Goal: Transaction & Acquisition: Download file/media

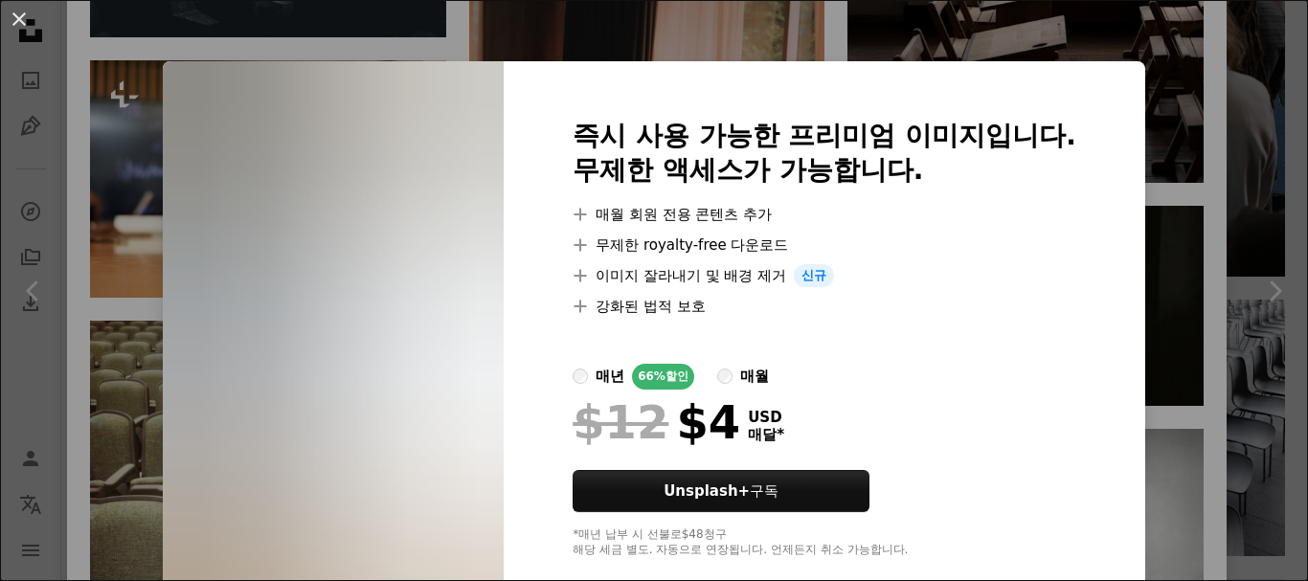
scroll to position [34, 0]
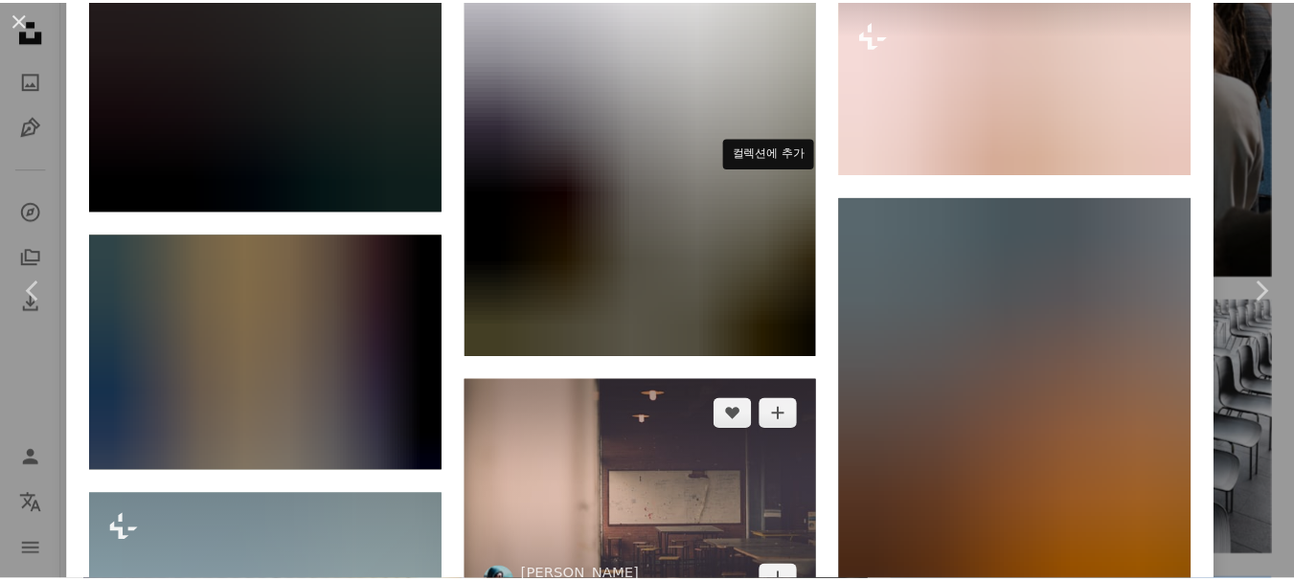
scroll to position [35802, 0]
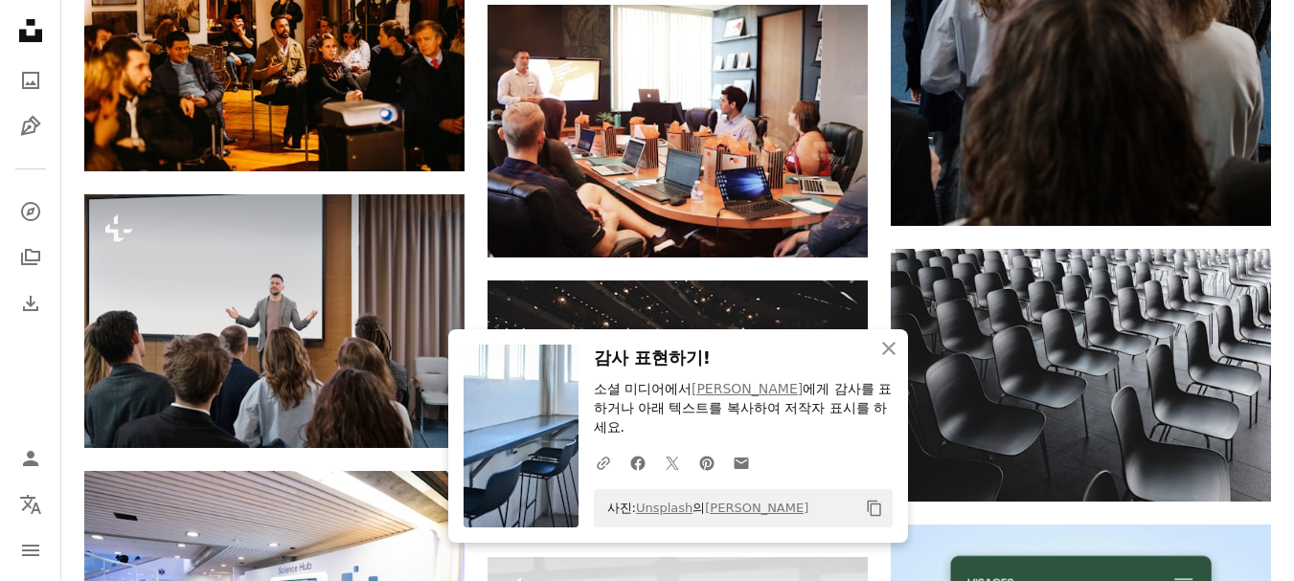
click at [770, 349] on h3 "감사 표현하기!" at bounding box center [743, 359] width 299 height 28
click at [882, 343] on icon "button" at bounding box center [888, 348] width 13 height 13
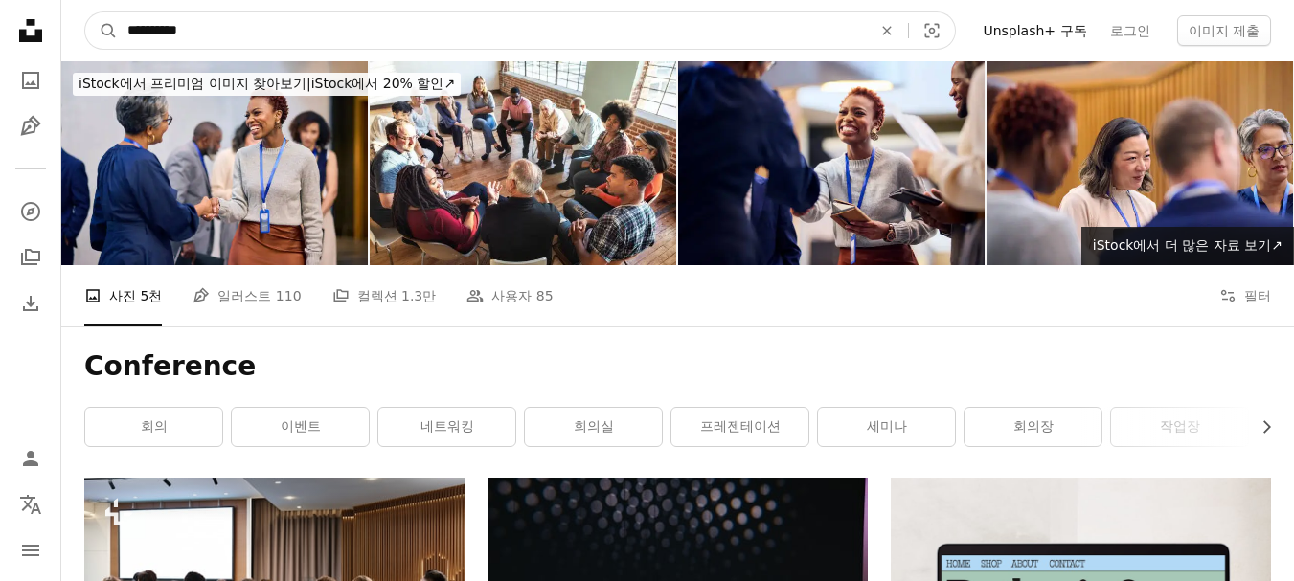
click at [327, 16] on input "**********" at bounding box center [492, 30] width 748 height 36
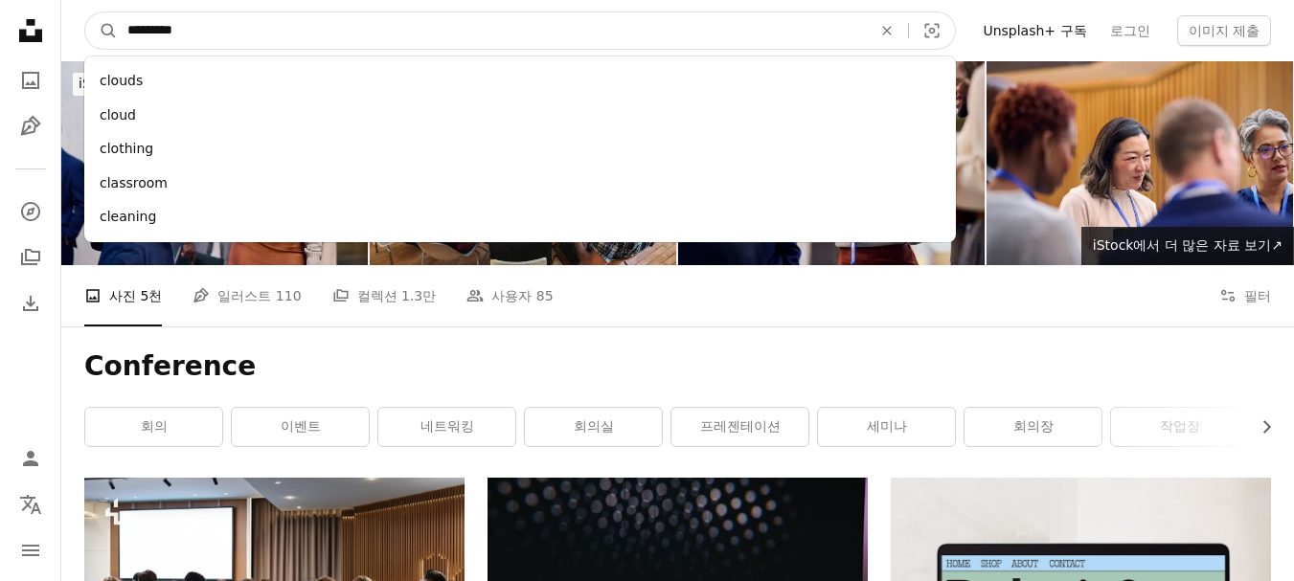
type input "*********"
click at [85, 12] on button "A magnifying glass" at bounding box center [101, 30] width 33 height 36
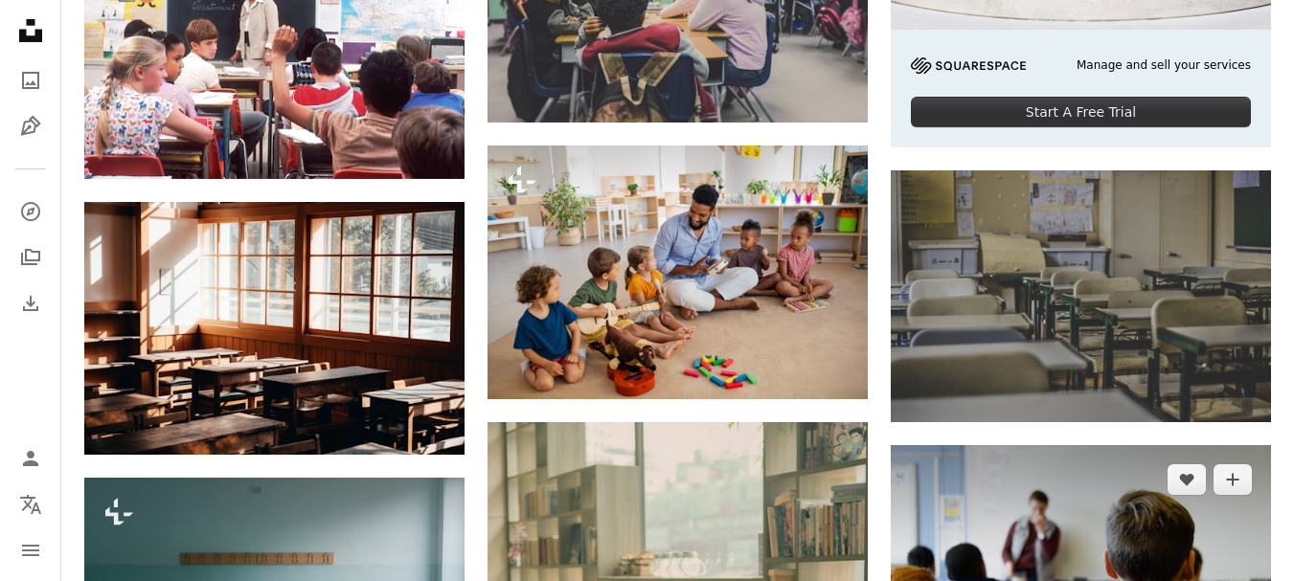
scroll to position [862, 0]
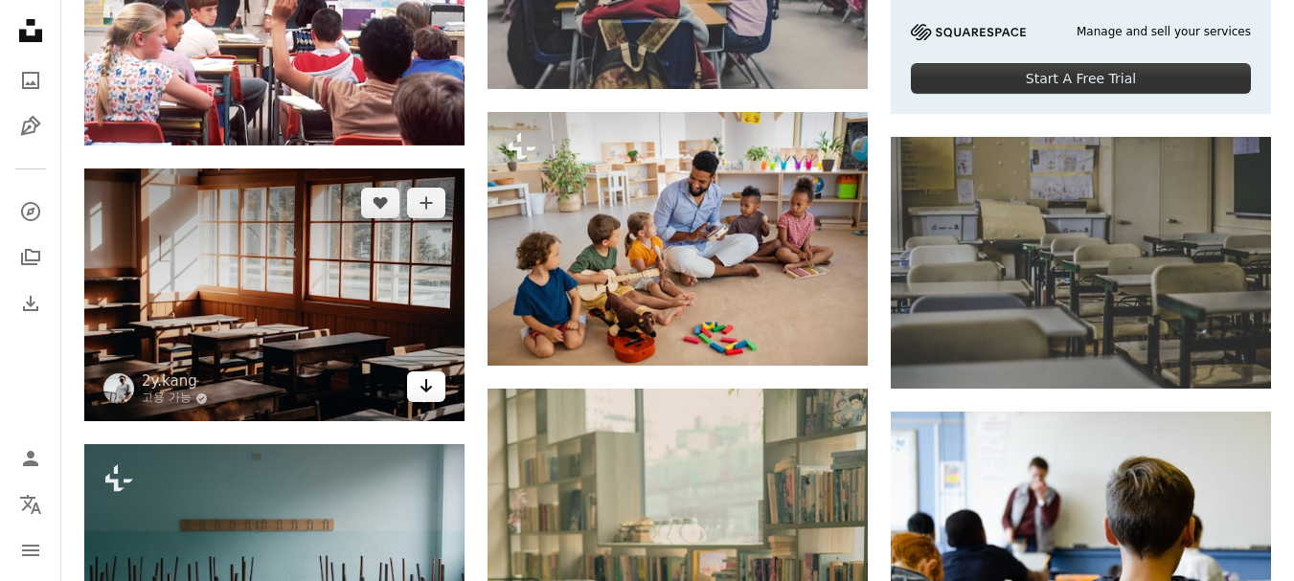
click at [423, 388] on icon "다운로드" at bounding box center [426, 385] width 12 height 13
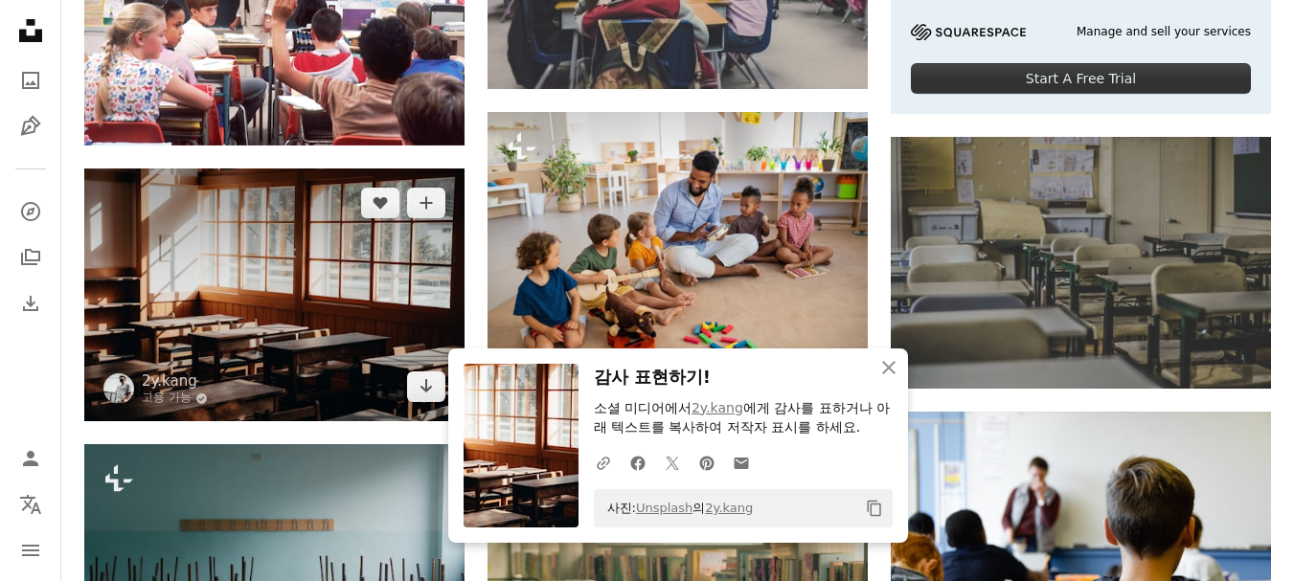
click at [271, 247] on img at bounding box center [274, 295] width 380 height 253
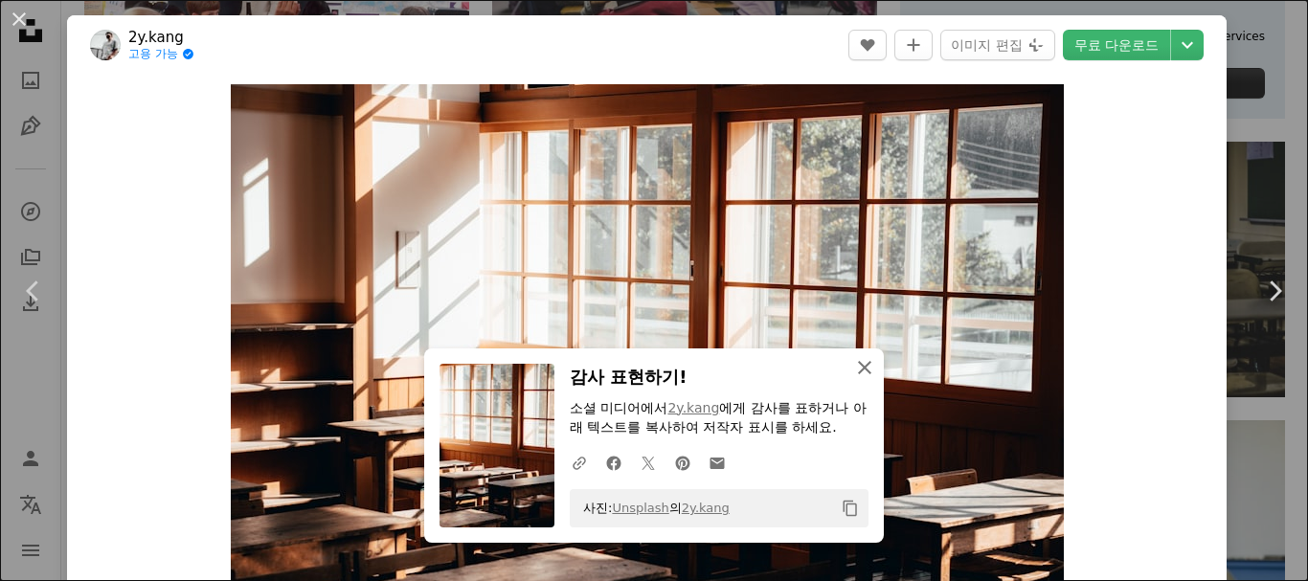
click at [856, 371] on icon "An X shape" at bounding box center [864, 367] width 23 height 23
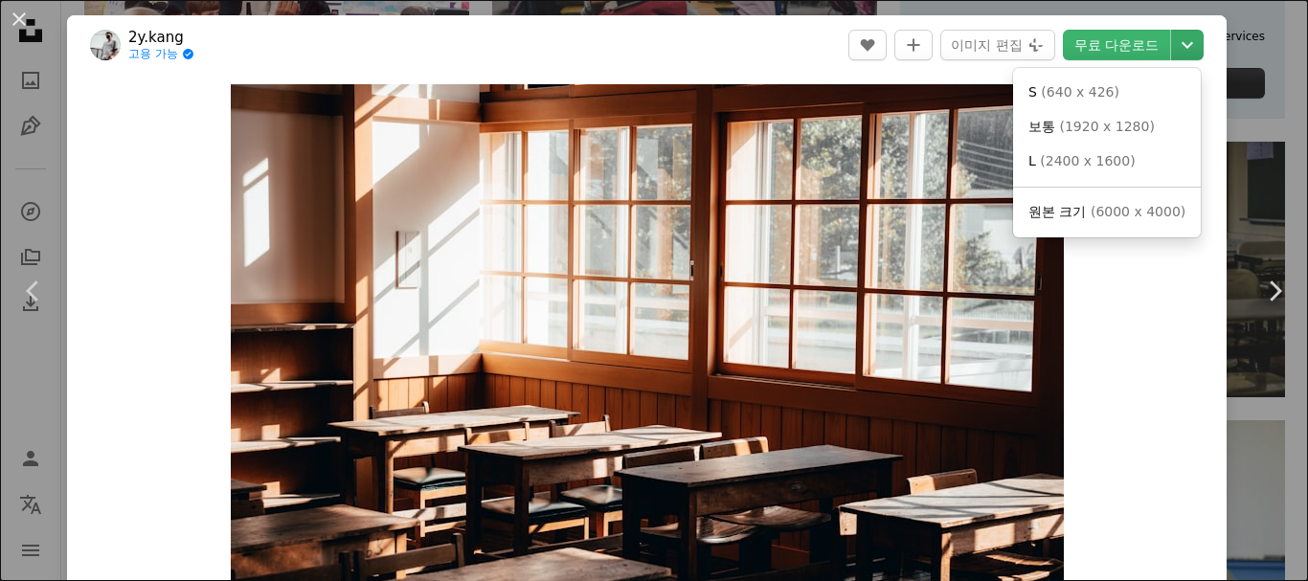
click at [1179, 41] on icon "Chevron down" at bounding box center [1187, 45] width 31 height 23
click at [1089, 215] on span "원본 크기 ( 6000 x 4000 )" at bounding box center [1106, 212] width 157 height 19
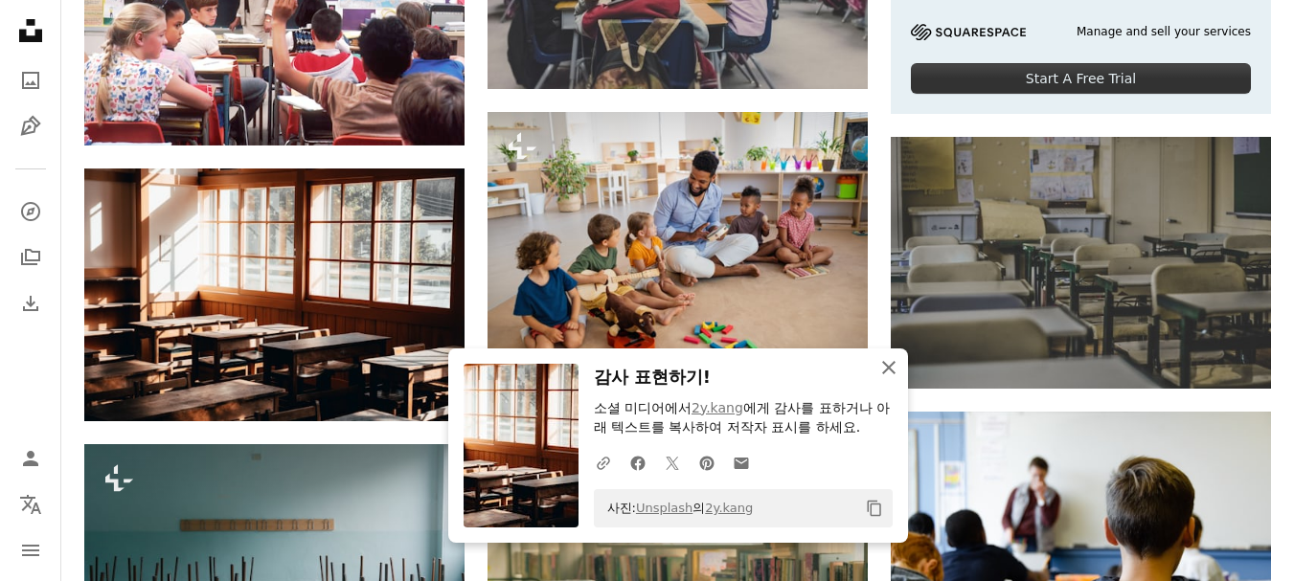
click at [896, 373] on icon "An X shape" at bounding box center [888, 367] width 23 height 23
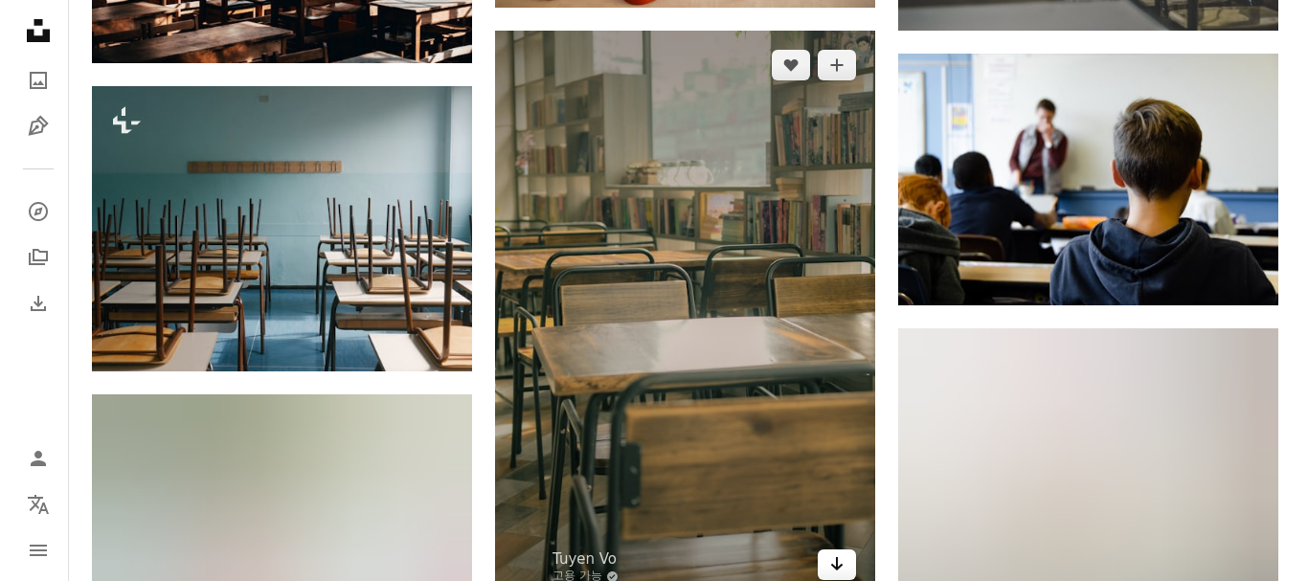
scroll to position [1341, 0]
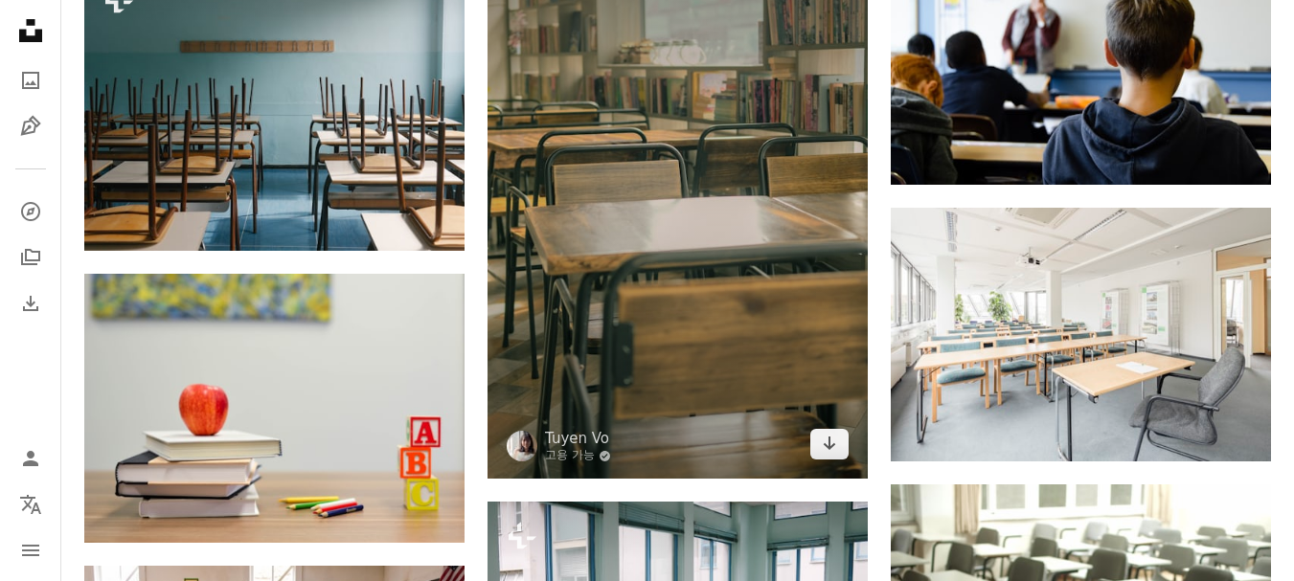
click at [746, 335] on img at bounding box center [677, 195] width 380 height 570
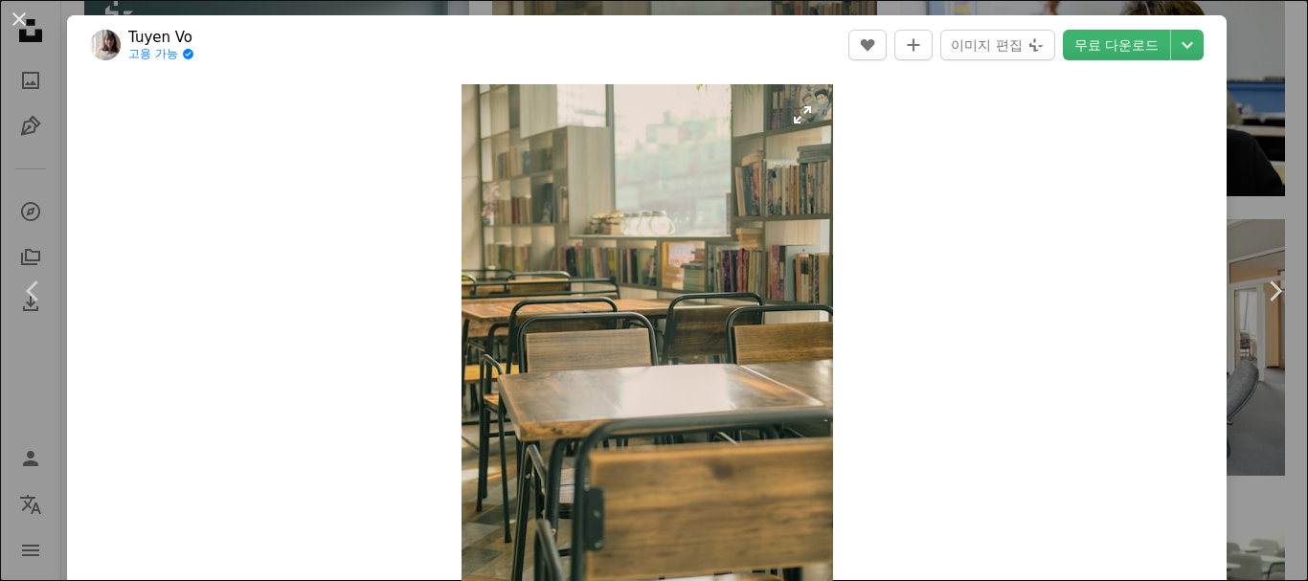
click at [735, 347] on img "이 이미지 확대" at bounding box center [648, 362] width 372 height 556
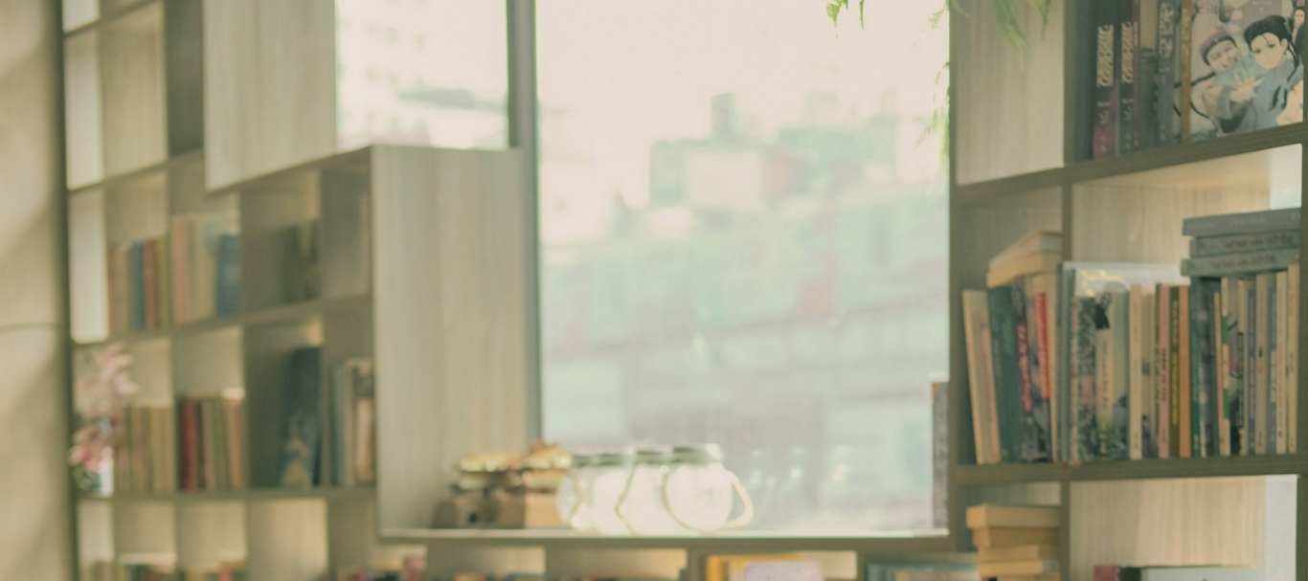
scroll to position [669, 0]
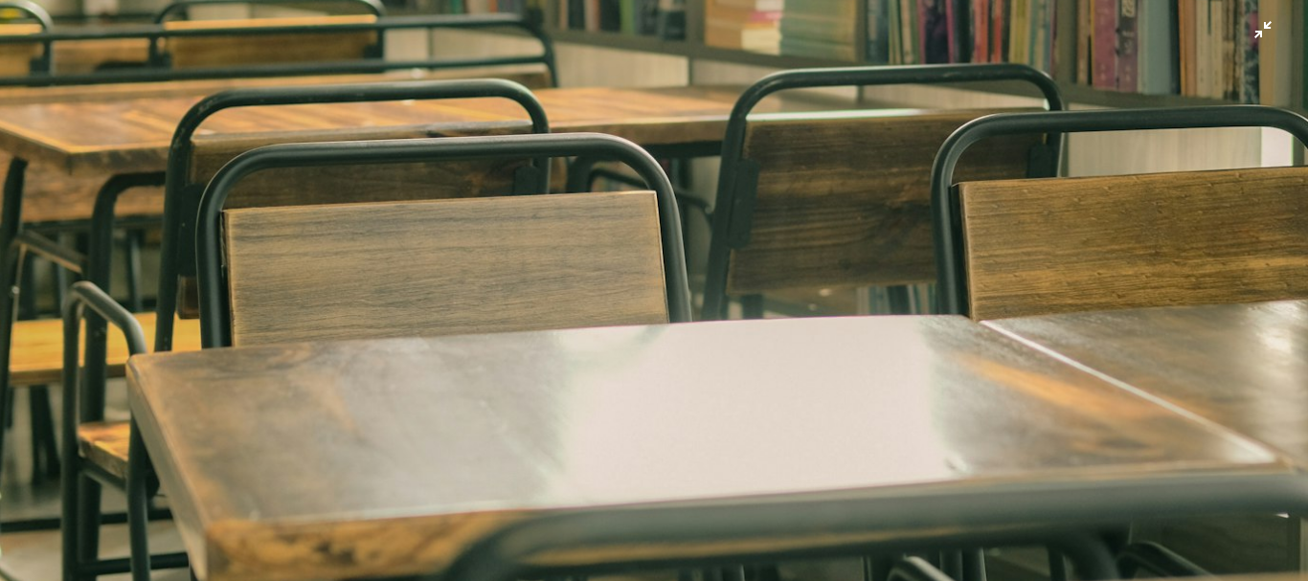
click at [735, 347] on img "이 이미지 축소" at bounding box center [654, 310] width 1310 height 1961
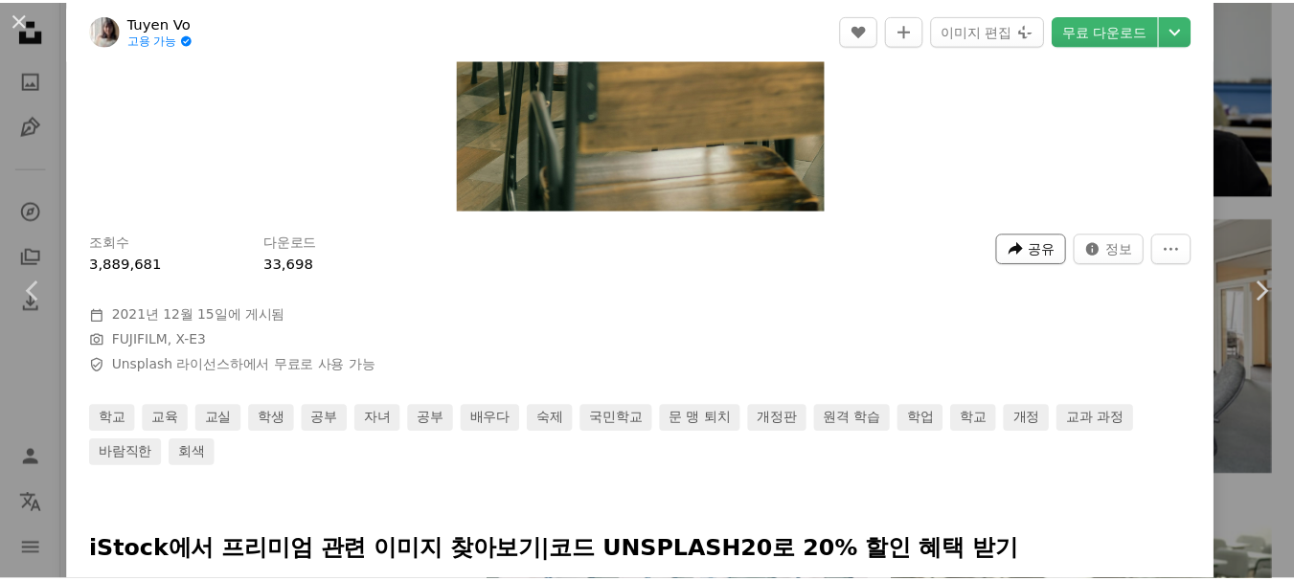
scroll to position [442, 0]
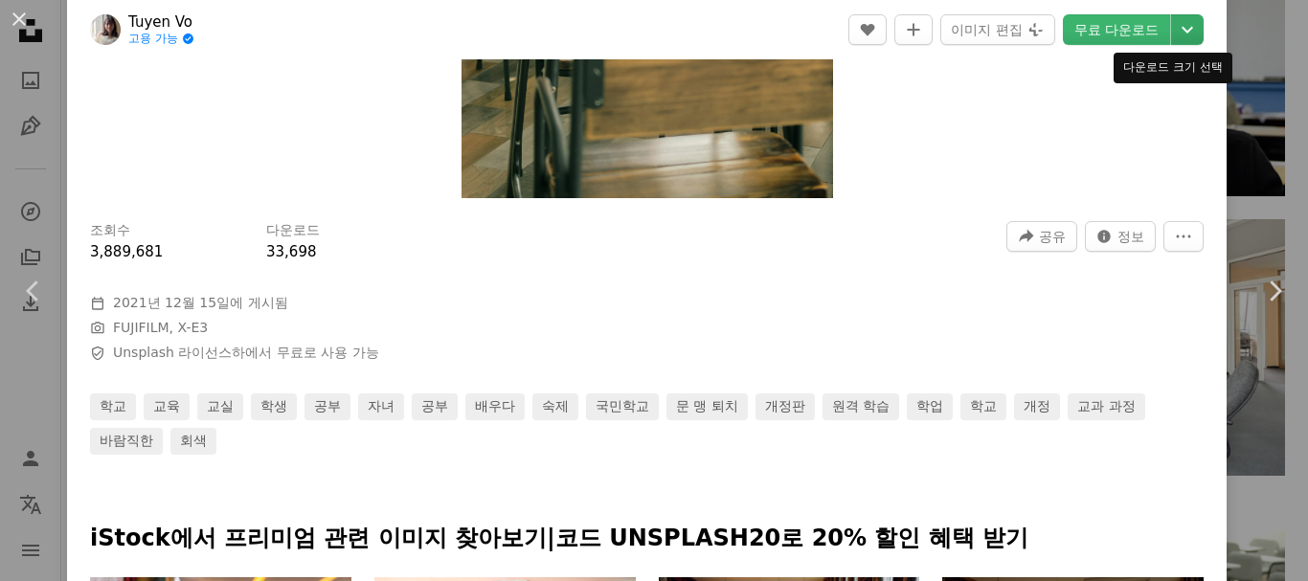
click at [1172, 31] on icon "Chevron down" at bounding box center [1187, 29] width 31 height 23
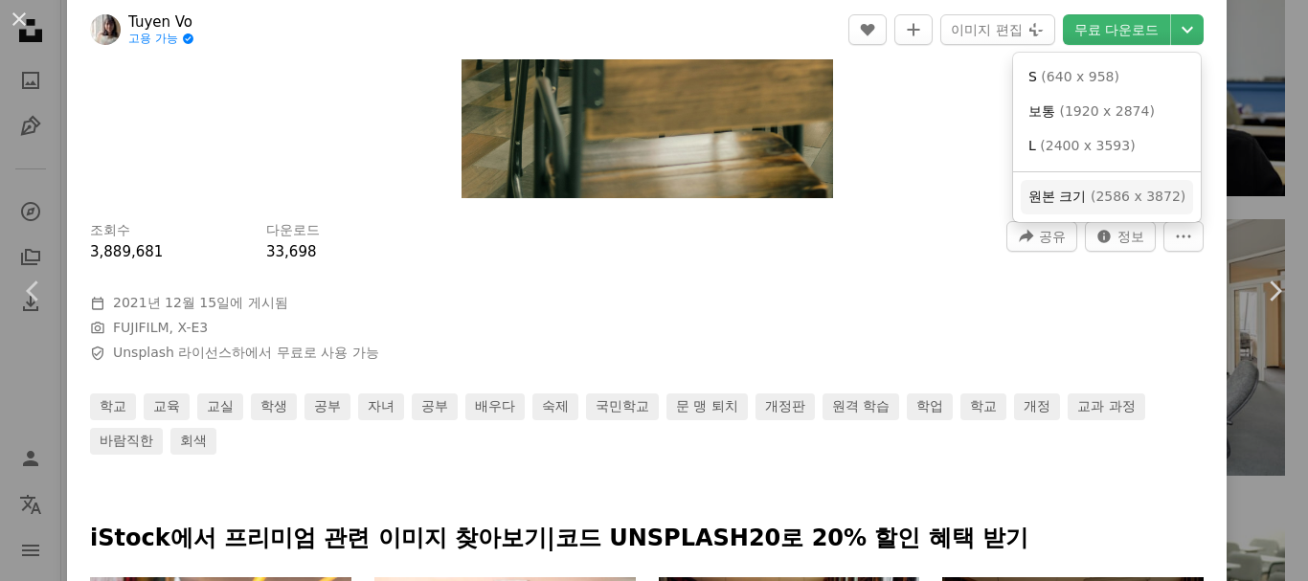
click at [1069, 193] on span "원본 크기" at bounding box center [1056, 196] width 57 height 15
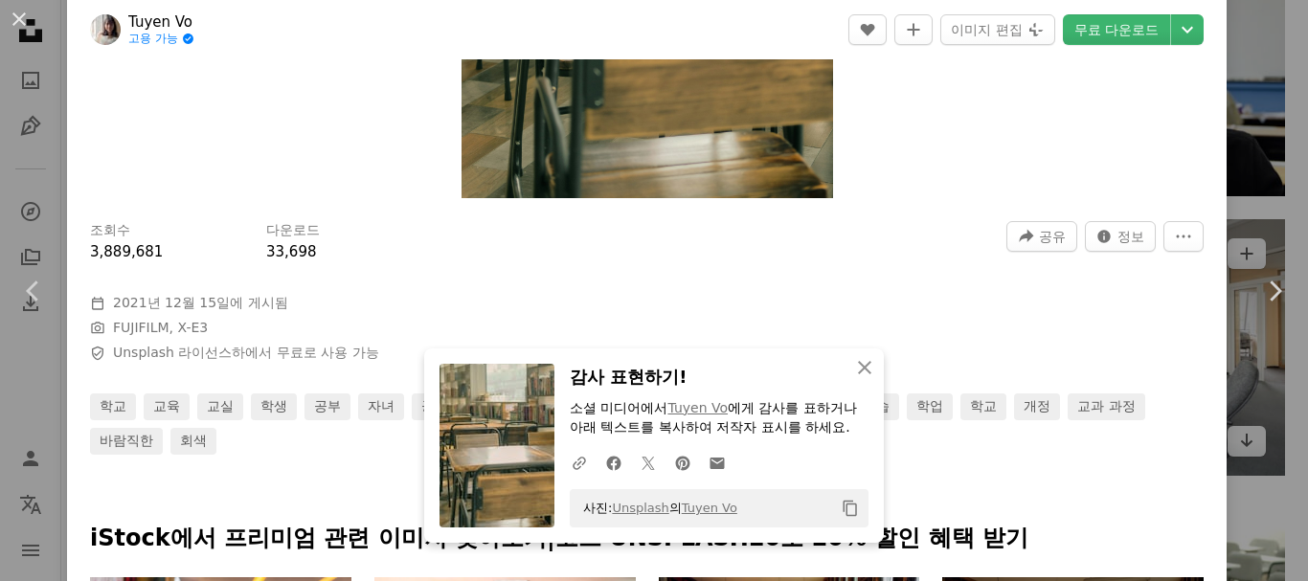
drag, startPoint x: 1244, startPoint y: 122, endPoint x: 959, endPoint y: 342, distance: 360.5
click at [978, 316] on div "An X shape Chevron left Chevron right [PERSON_NAME] 고용 가능 A checkmark inside of…" at bounding box center [654, 290] width 1308 height 581
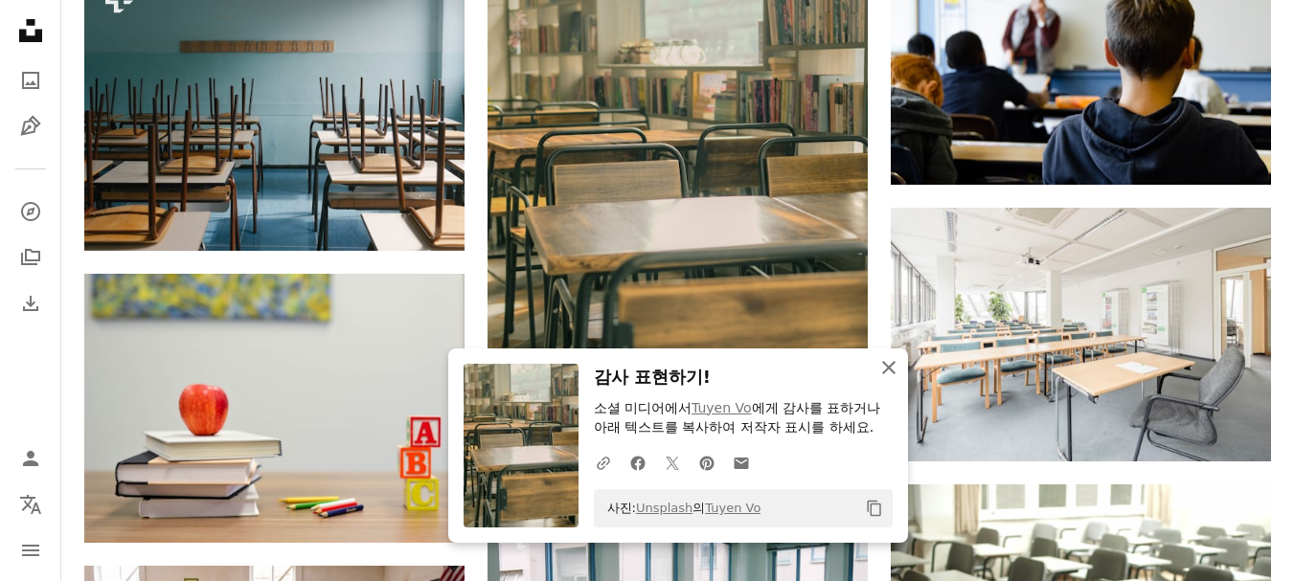
click at [893, 372] on icon "button" at bounding box center [888, 367] width 13 height 13
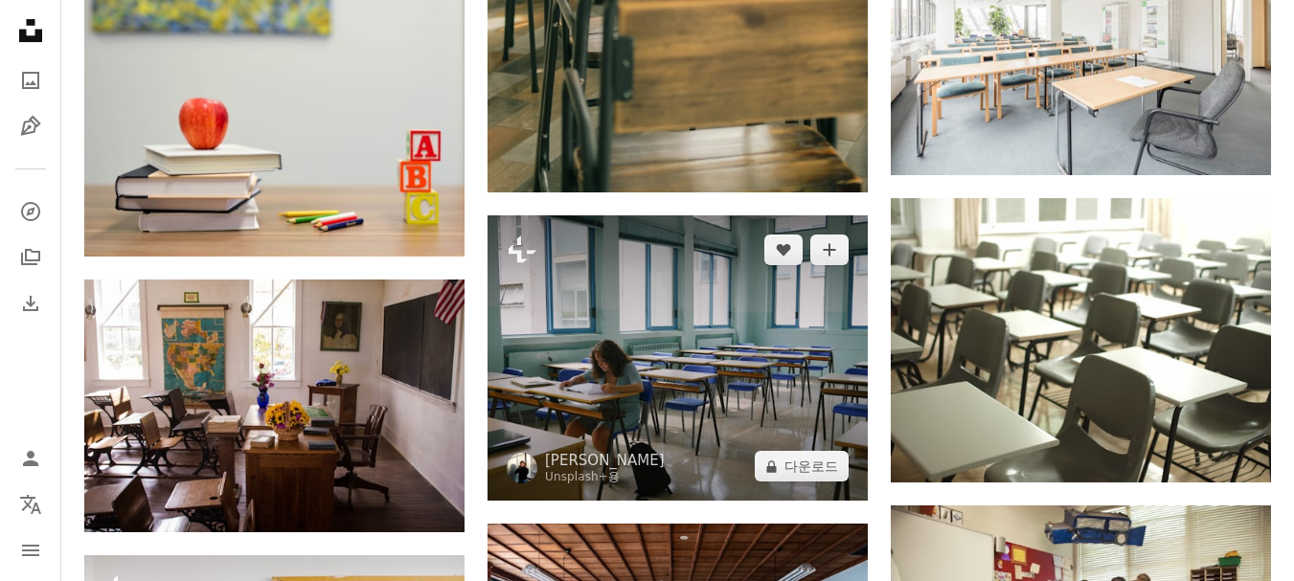
scroll to position [1628, 0]
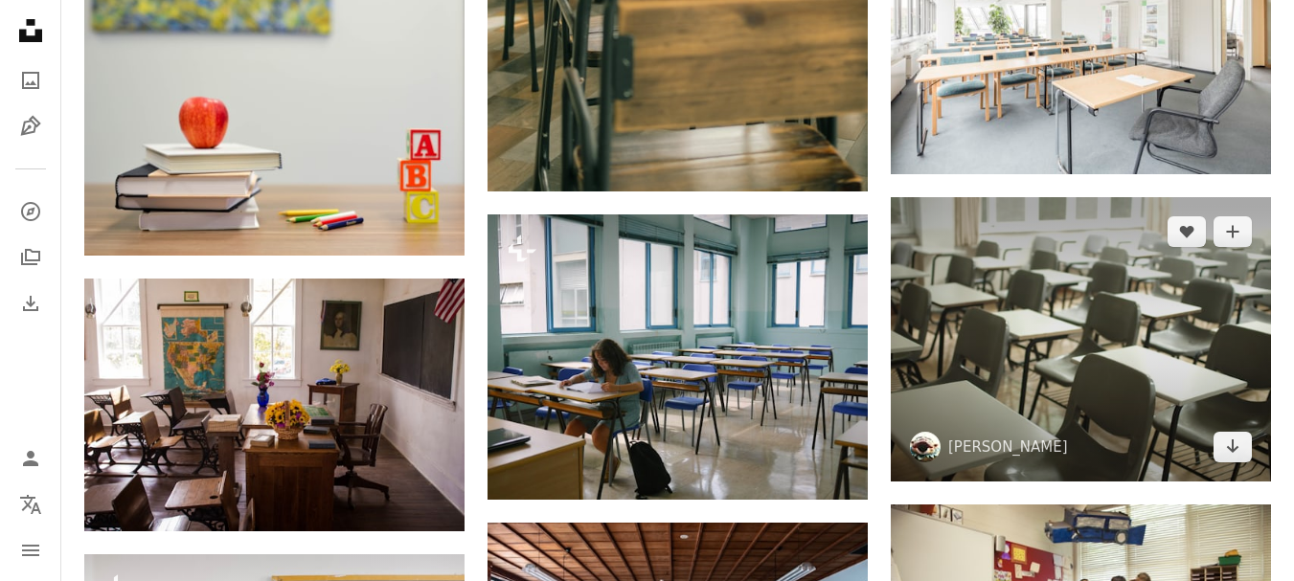
click at [1116, 359] on img at bounding box center [1081, 339] width 380 height 285
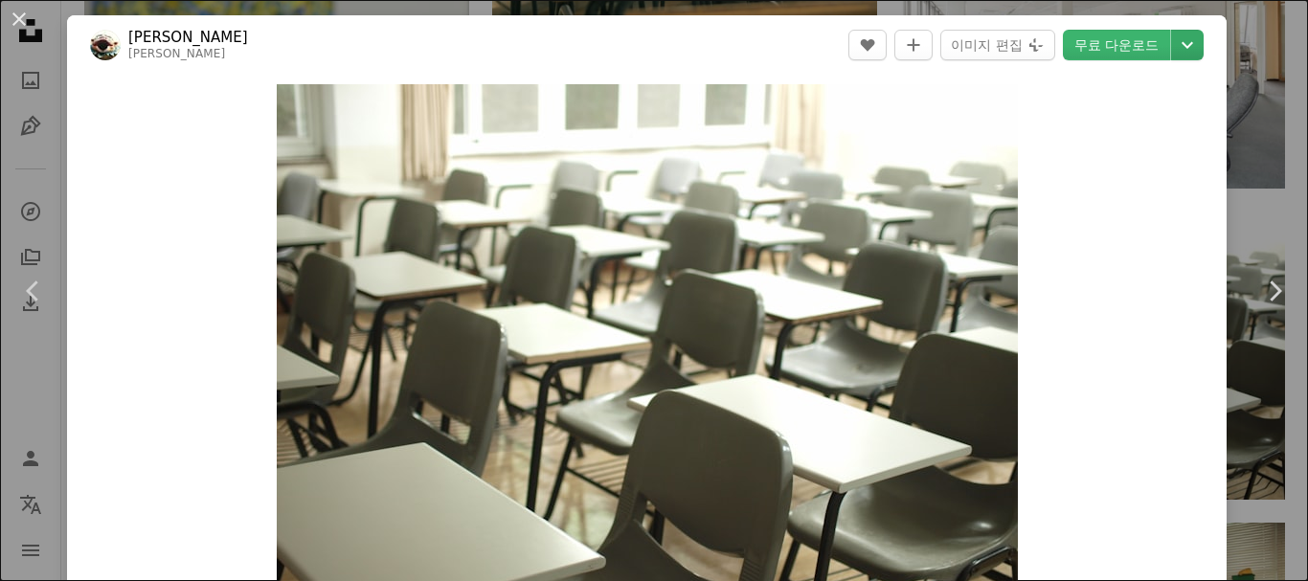
click at [1178, 39] on icon "Chevron down" at bounding box center [1187, 45] width 31 height 23
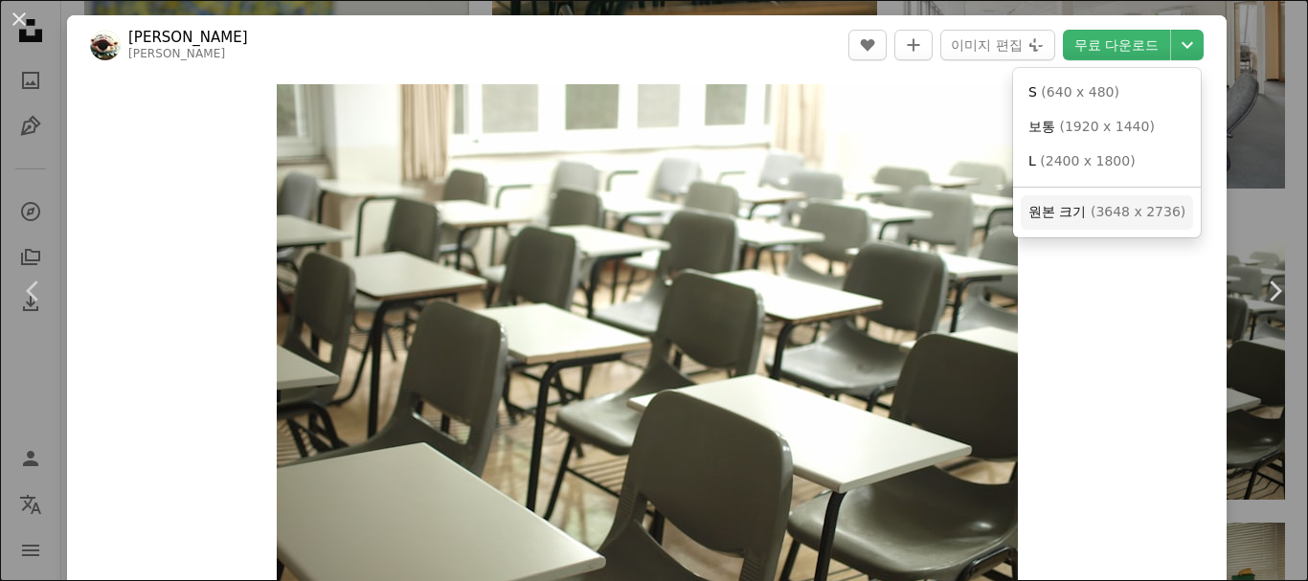
click at [1071, 222] on link "원본 크기 ( 3648 x 2736 )" at bounding box center [1107, 212] width 172 height 34
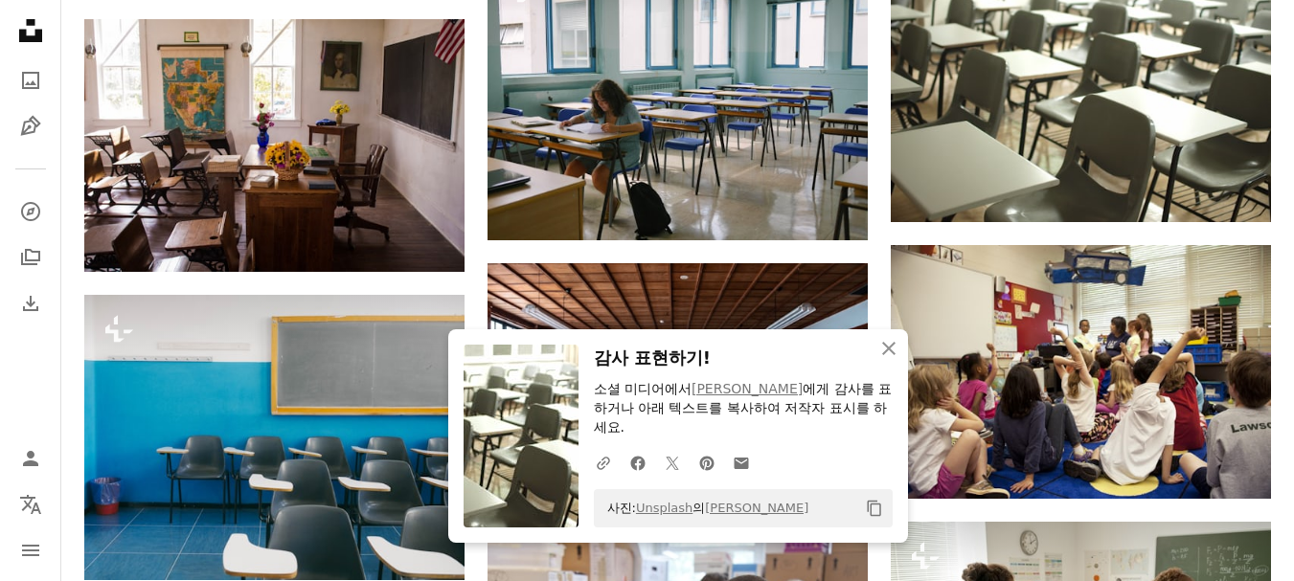
scroll to position [2011, 0]
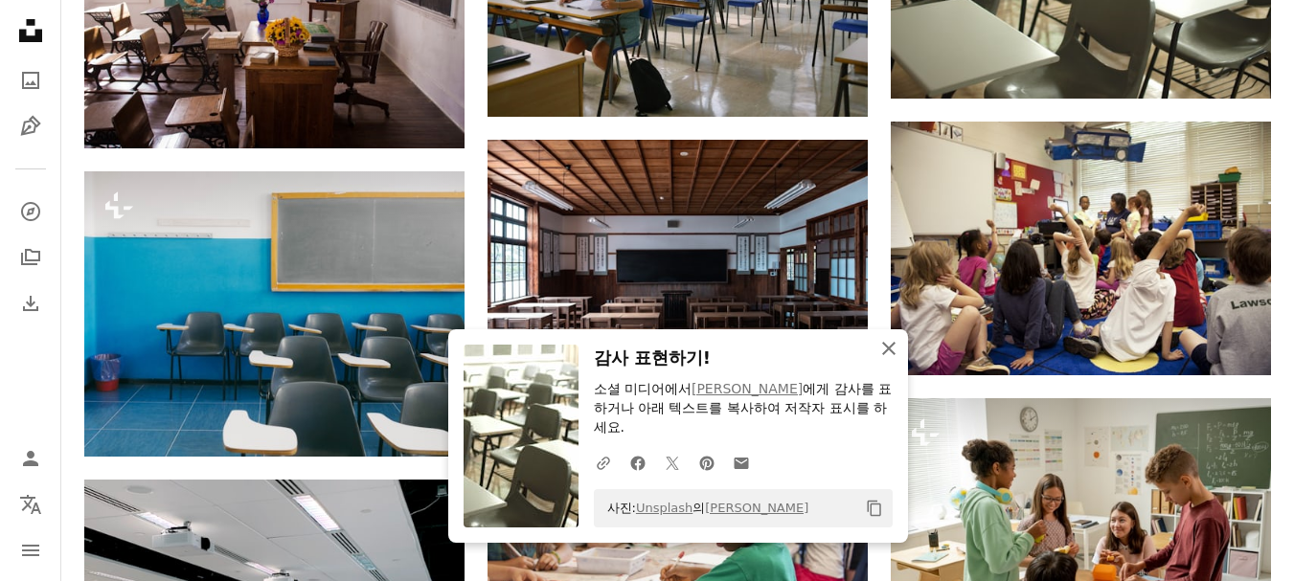
click at [892, 360] on icon "An X shape" at bounding box center [888, 348] width 23 height 23
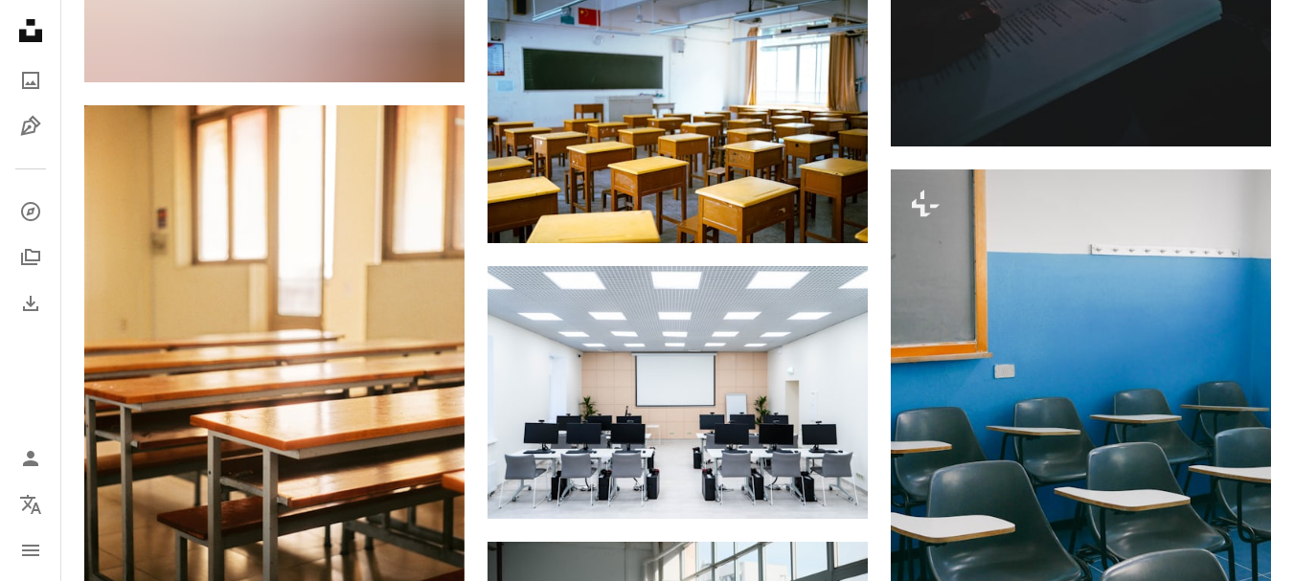
scroll to position [6895, 0]
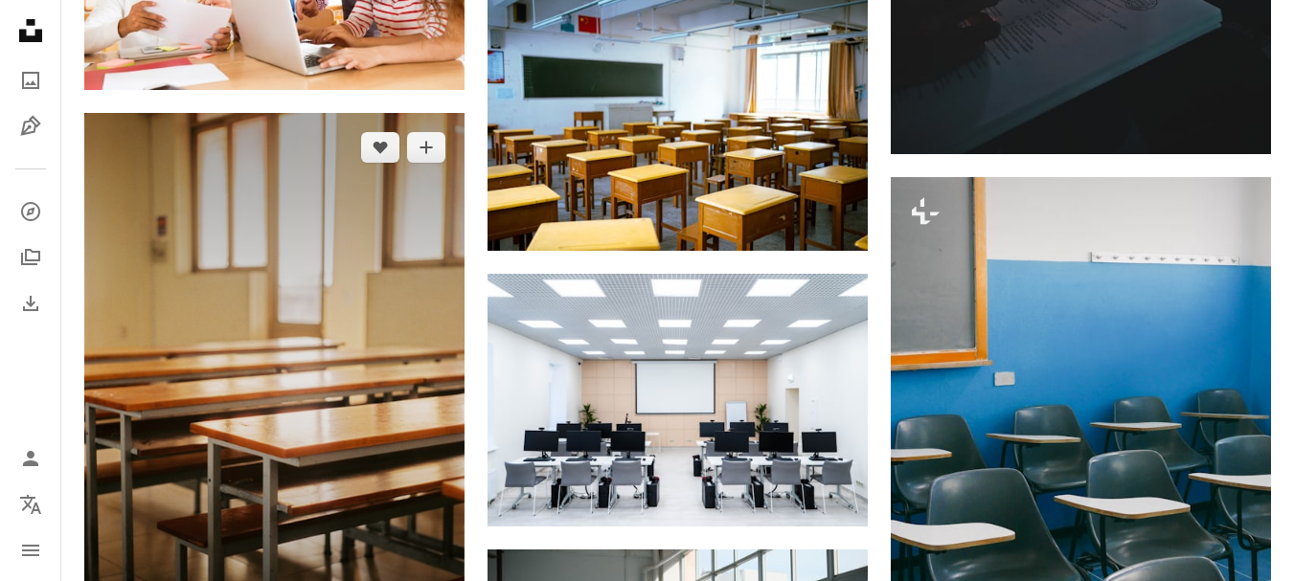
click at [285, 342] on img at bounding box center [274, 395] width 380 height 565
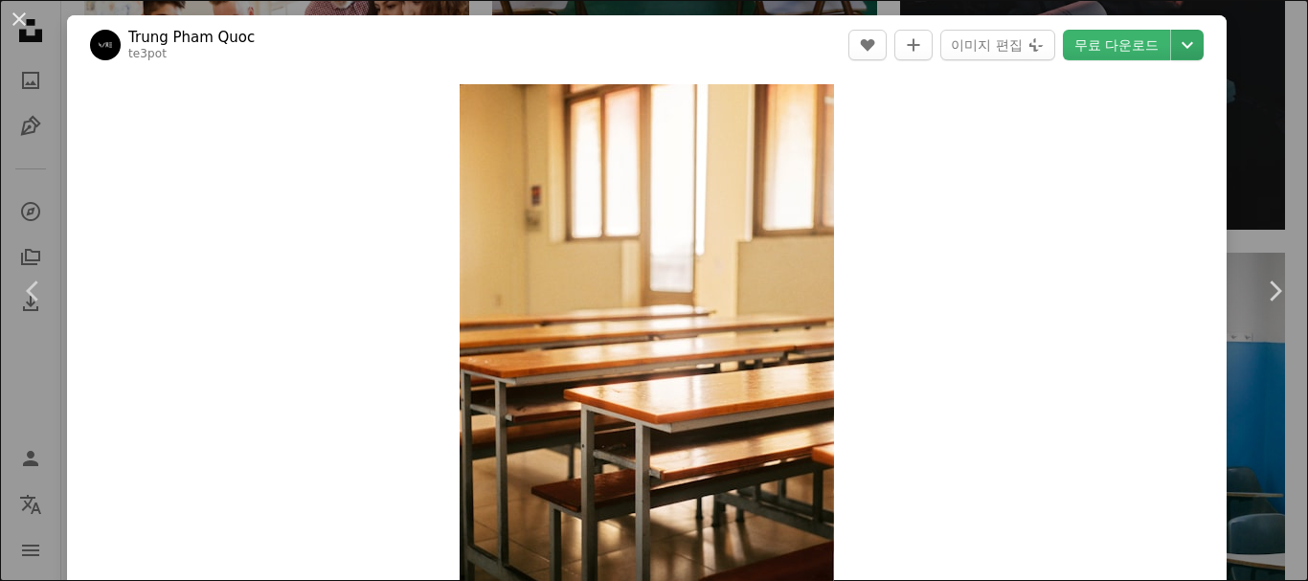
click at [1175, 44] on icon "Chevron down" at bounding box center [1187, 45] width 31 height 23
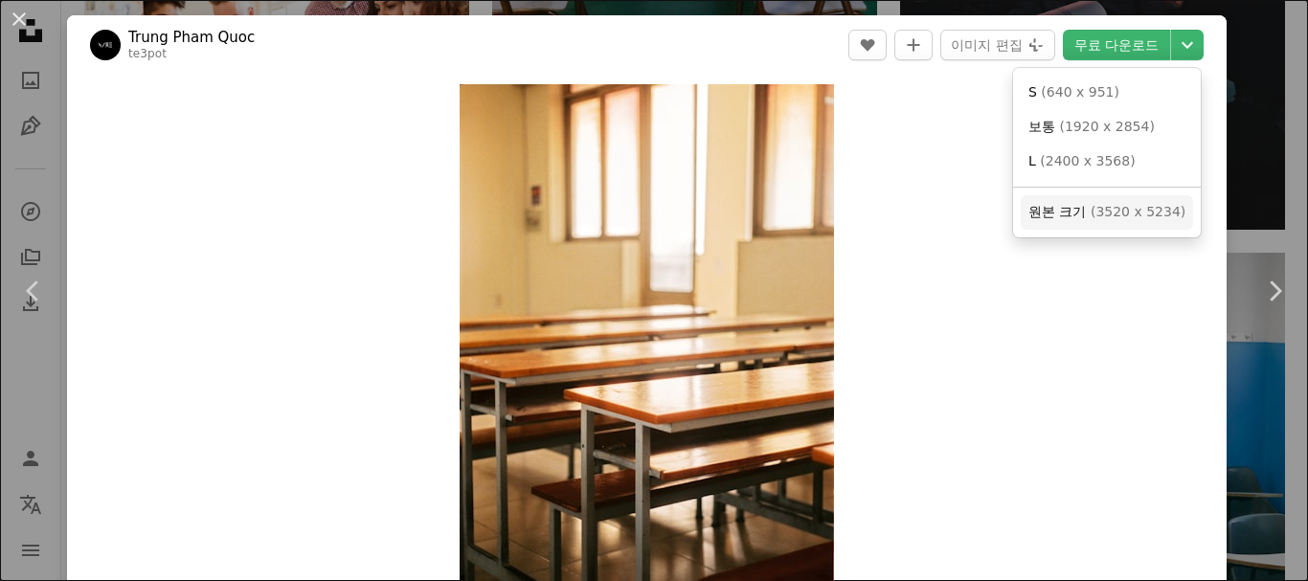
click at [1106, 213] on span "( 3520 x 5234 )" at bounding box center [1138, 211] width 95 height 15
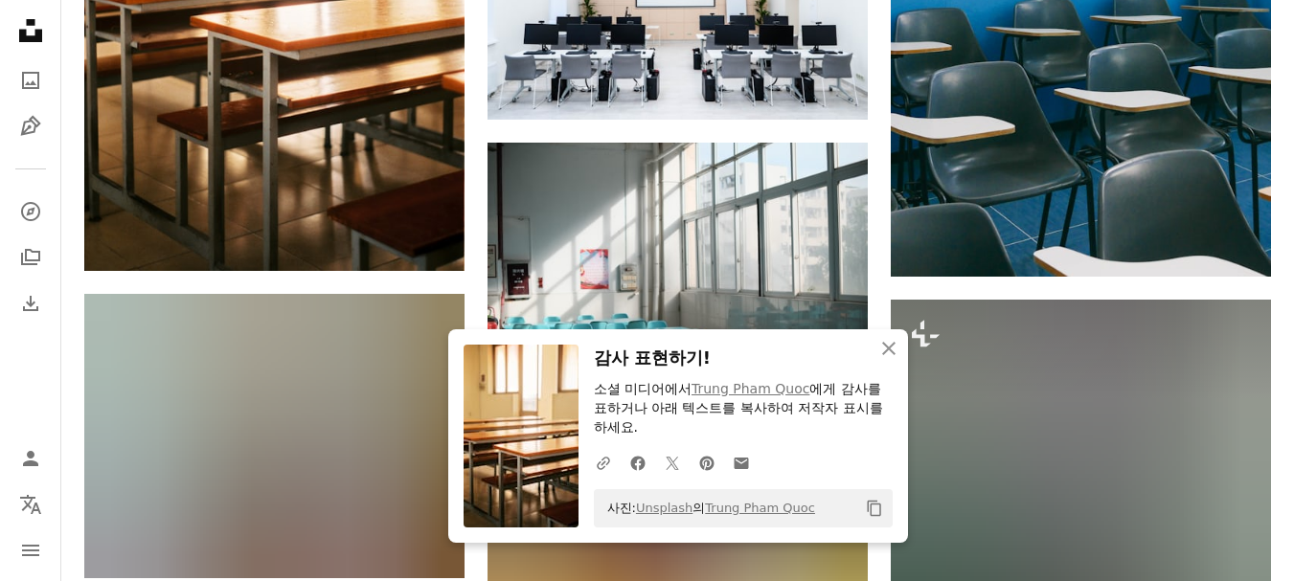
scroll to position [7373, 0]
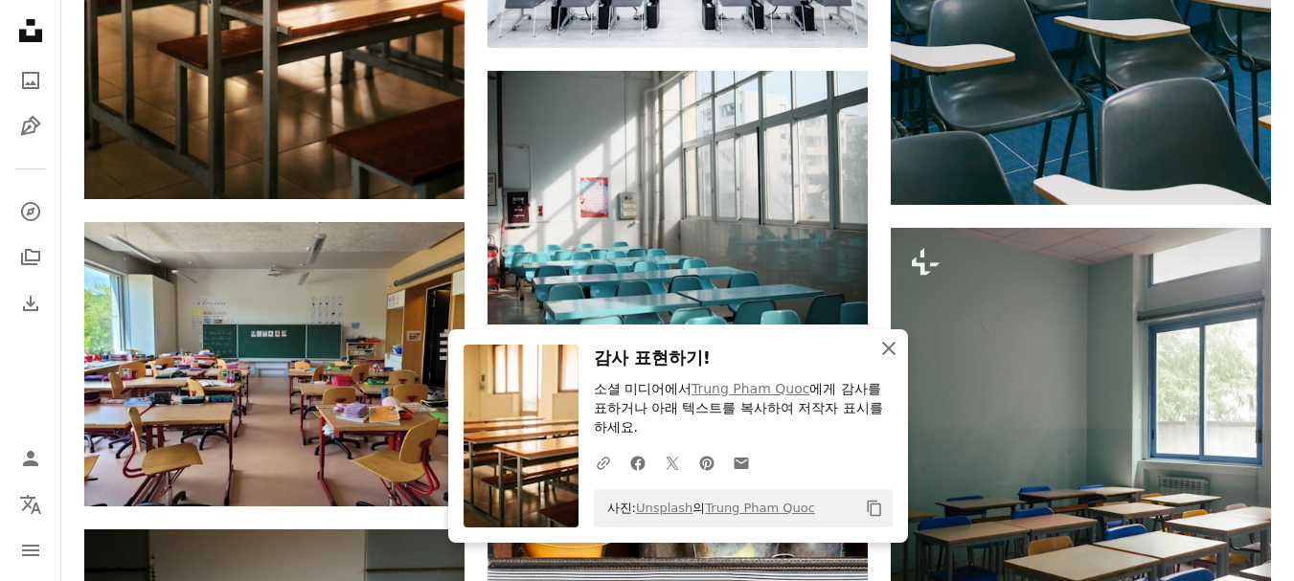
click at [884, 350] on icon "An X shape" at bounding box center [888, 348] width 23 height 23
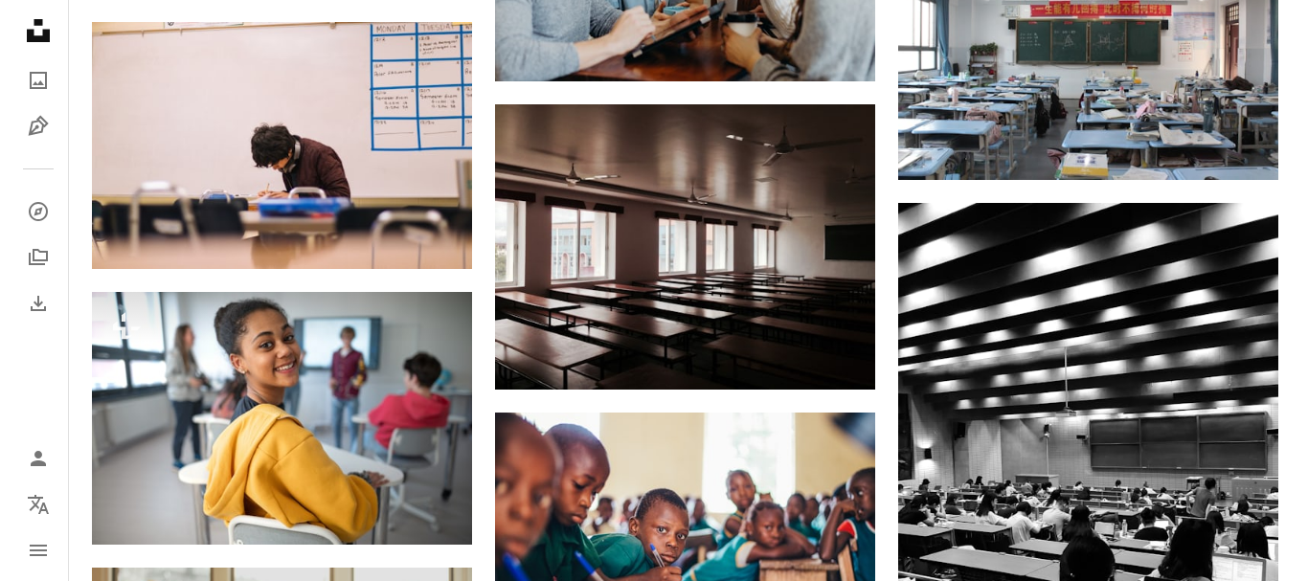
scroll to position [12640, 0]
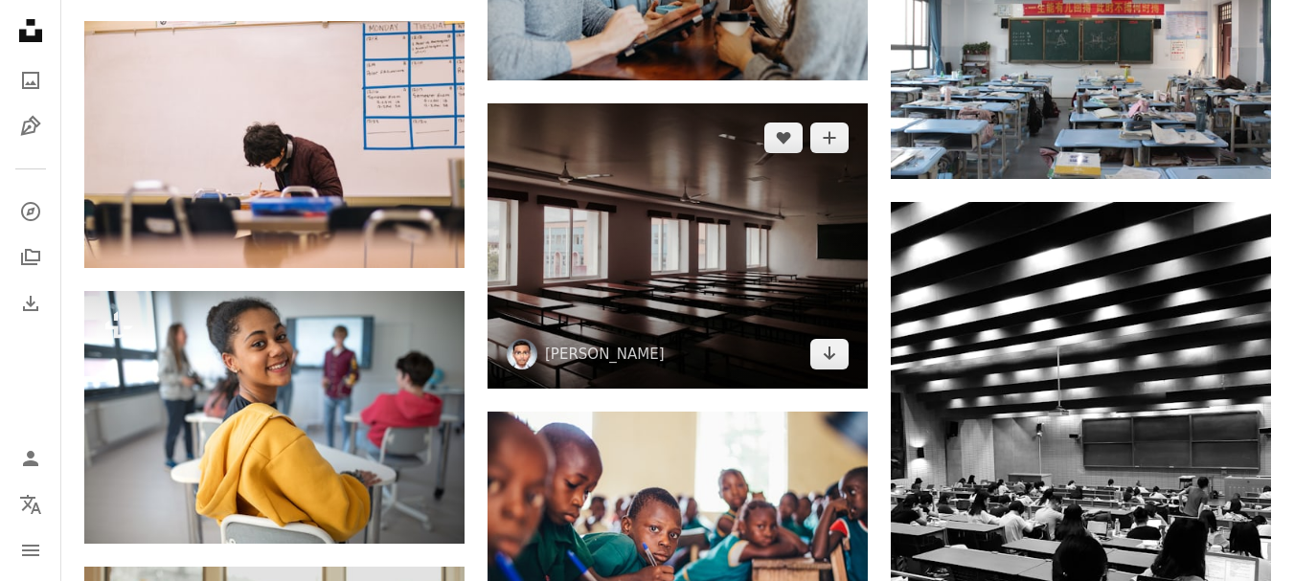
click at [797, 250] on img at bounding box center [677, 245] width 380 height 285
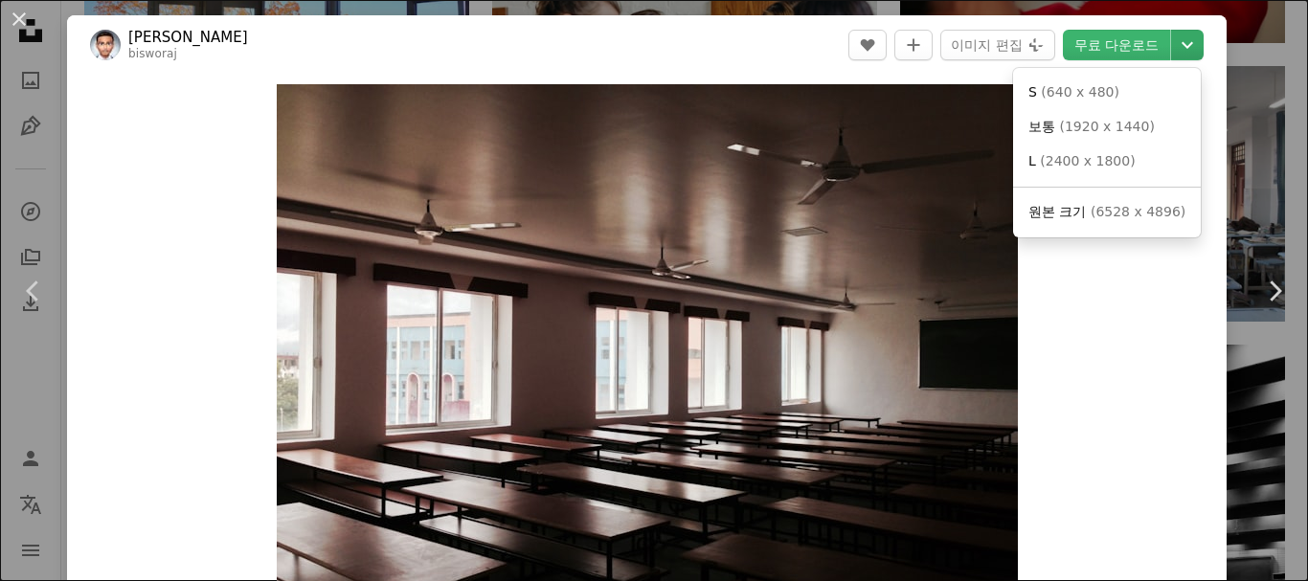
click at [1172, 50] on icon "Chevron down" at bounding box center [1187, 45] width 31 height 23
click at [1107, 212] on span "( 6528 x 4896 )" at bounding box center [1138, 211] width 95 height 15
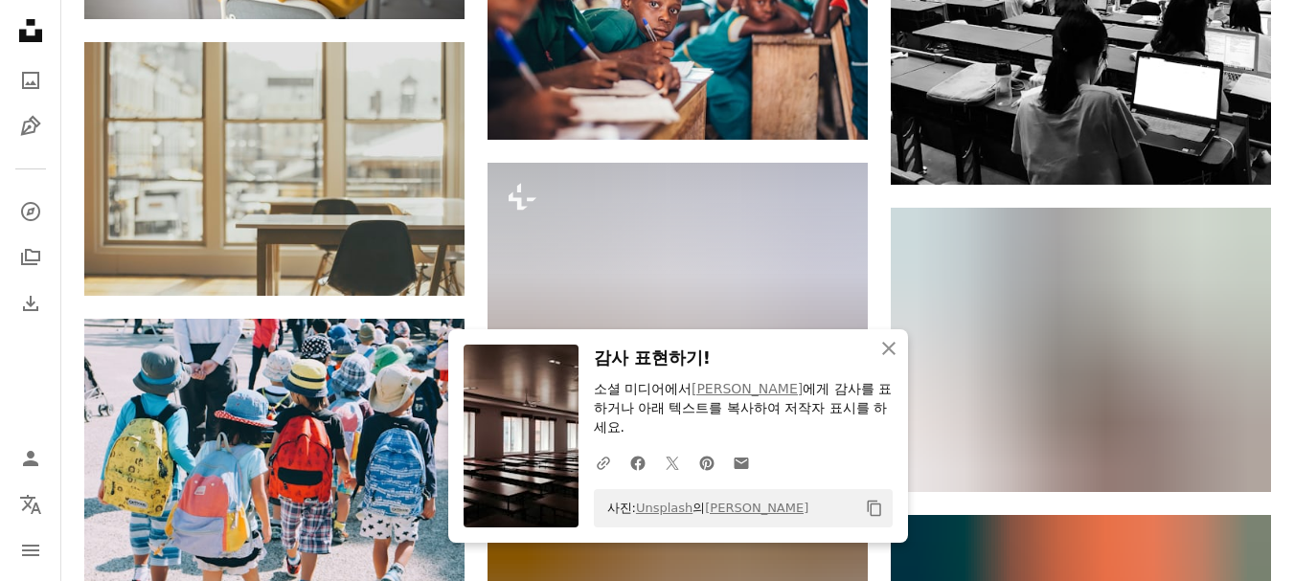
scroll to position [13215, 0]
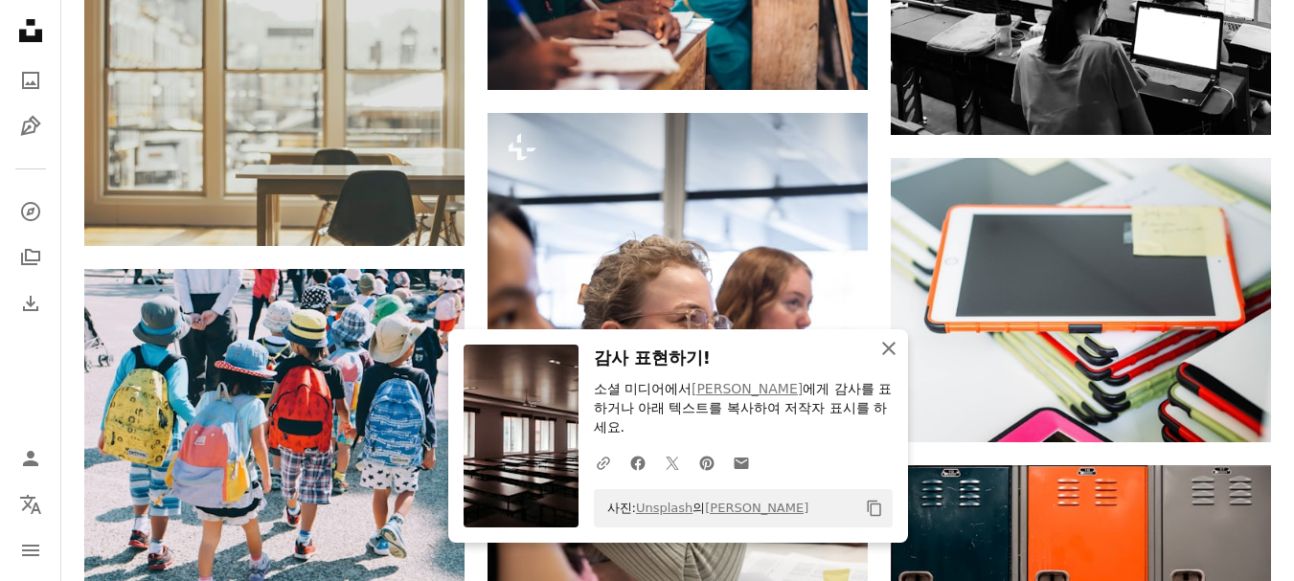
click at [888, 341] on icon "An X shape" at bounding box center [888, 348] width 23 height 23
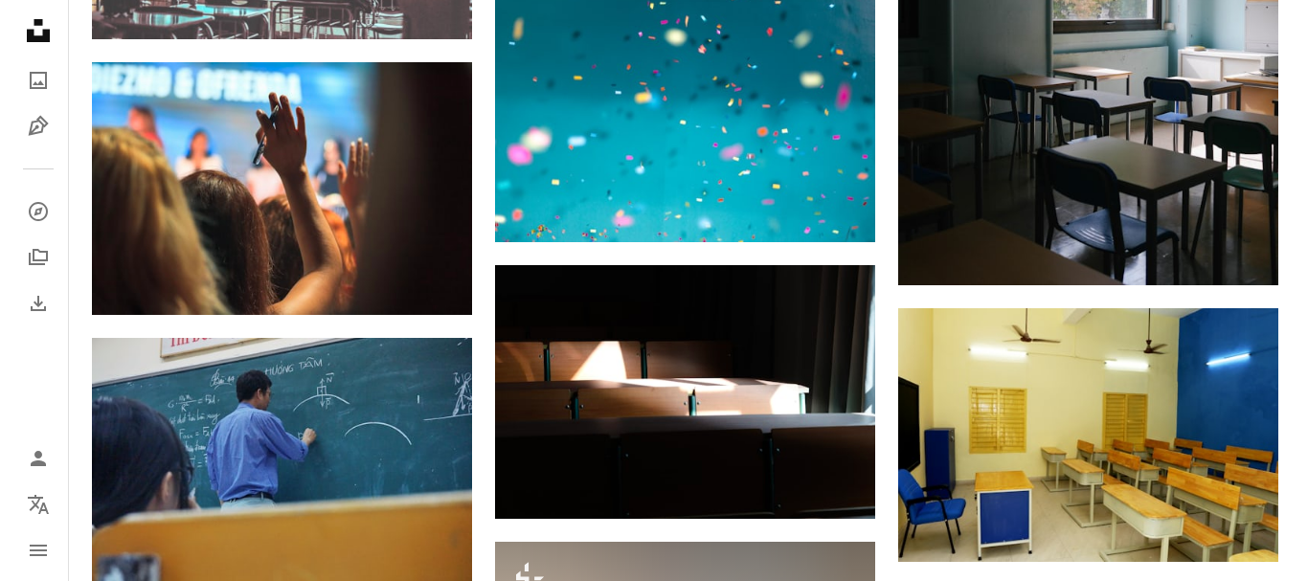
scroll to position [19247, 0]
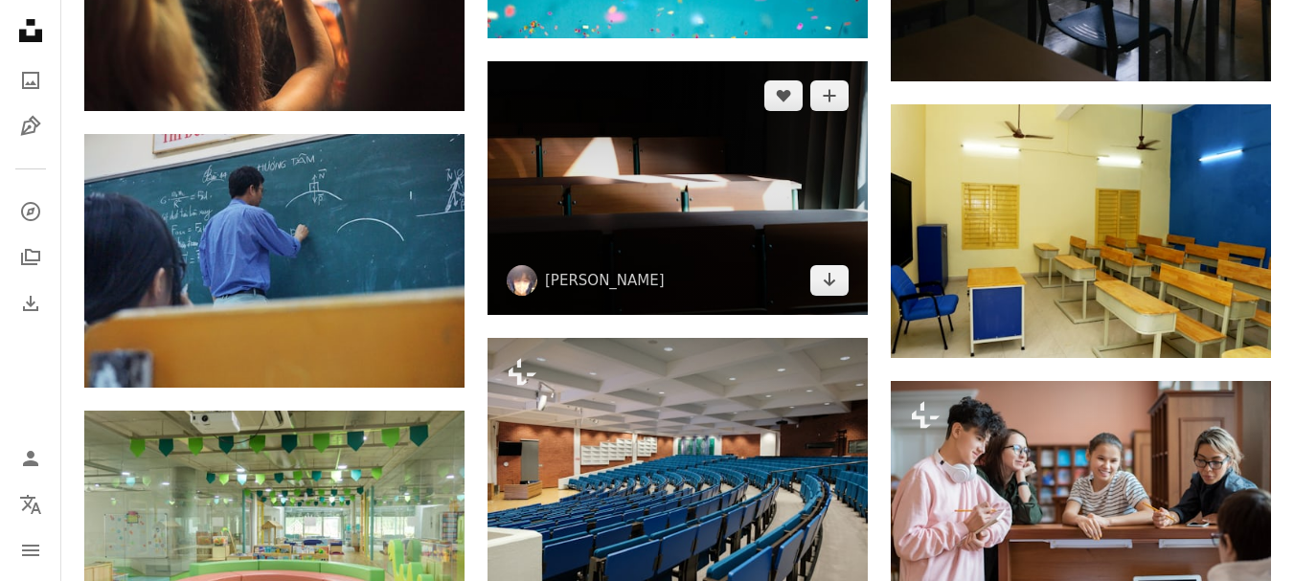
click at [694, 222] on img at bounding box center [677, 187] width 380 height 253
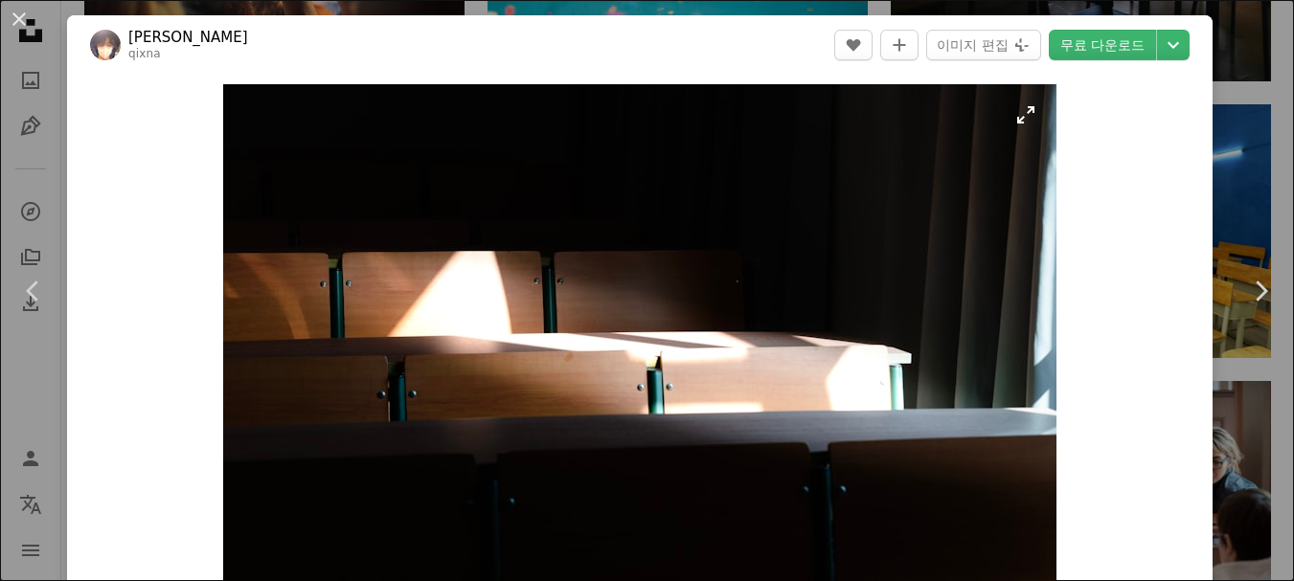
click at [732, 330] on img "이 이미지 확대" at bounding box center [639, 361] width 833 height 555
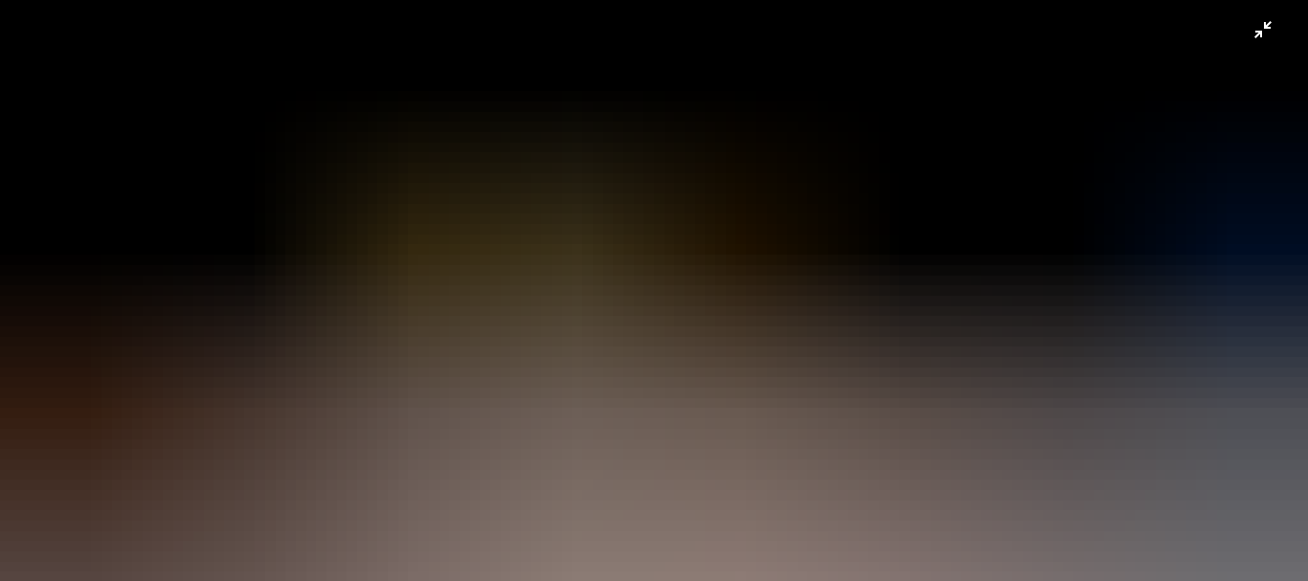
scroll to position [136, 0]
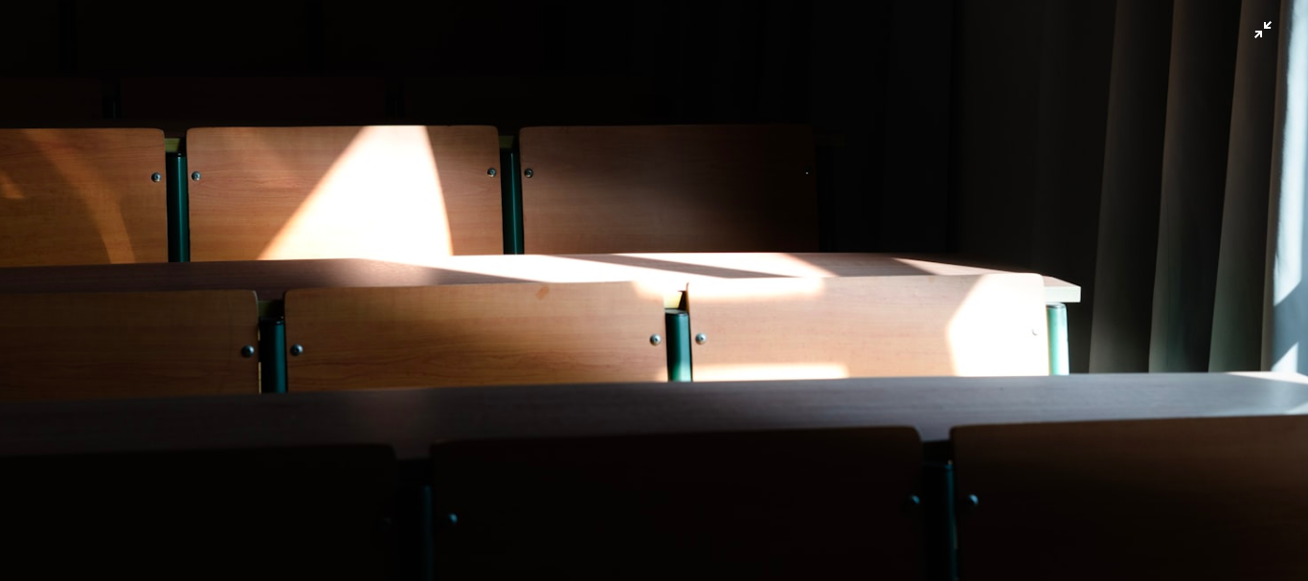
click at [701, 345] on img "이 이미지 축소" at bounding box center [654, 299] width 1310 height 873
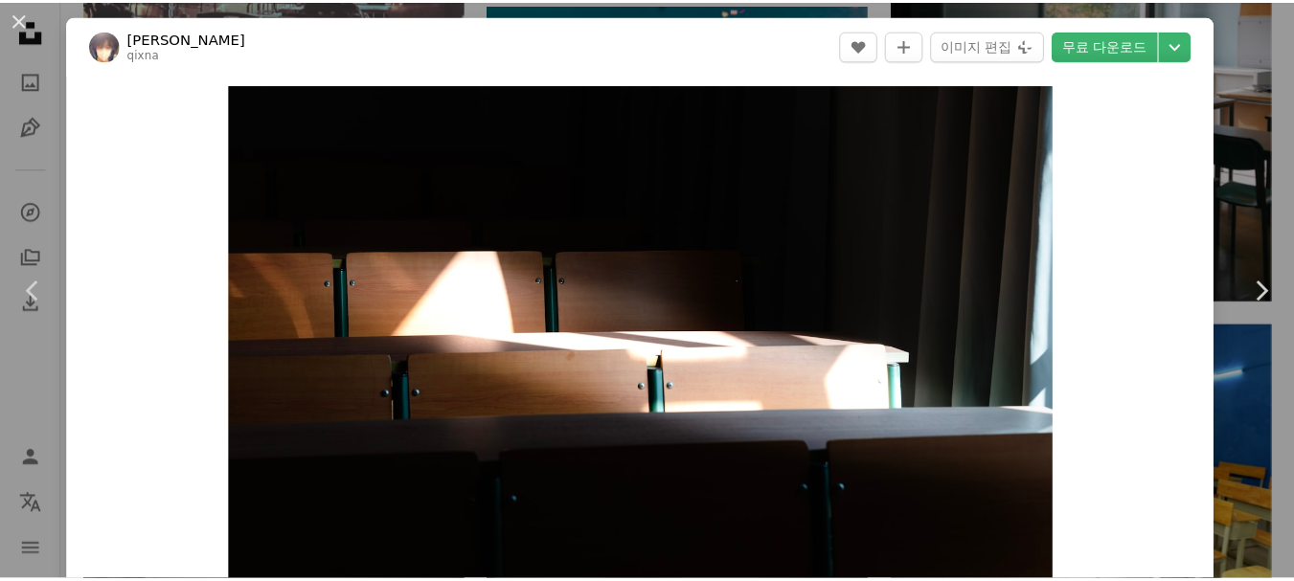
scroll to position [58, 0]
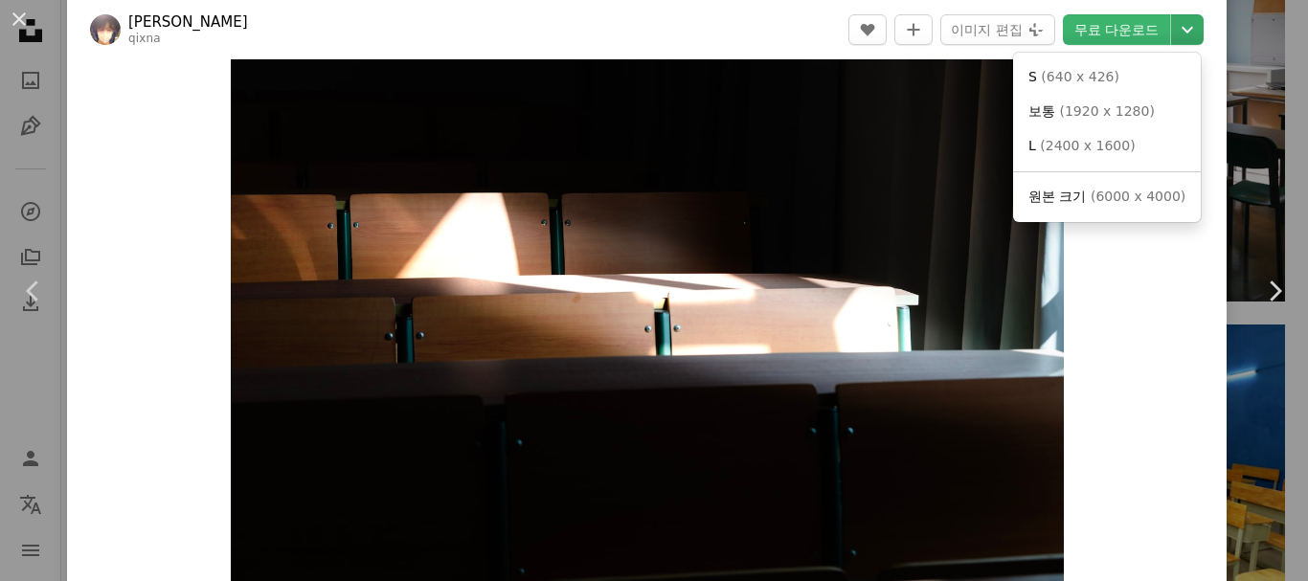
click at [1182, 30] on icon "다운로드 크기 선택" at bounding box center [1187, 30] width 11 height 7
click at [1113, 203] on span "( 6000 x 4000 )" at bounding box center [1138, 196] width 95 height 15
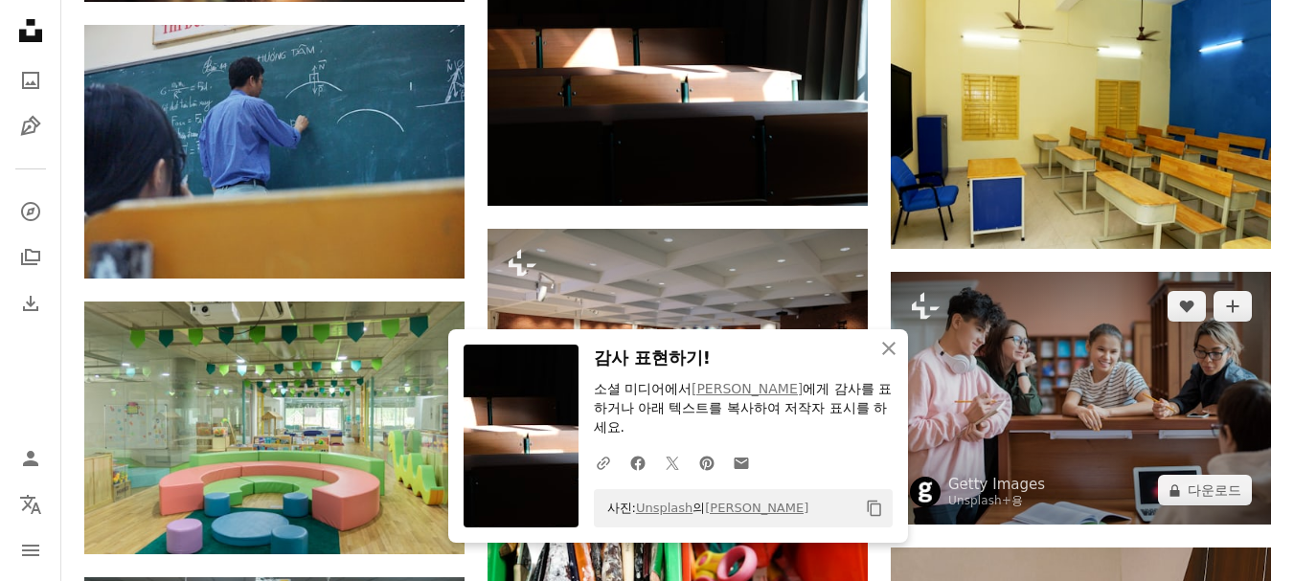
scroll to position [19726, 0]
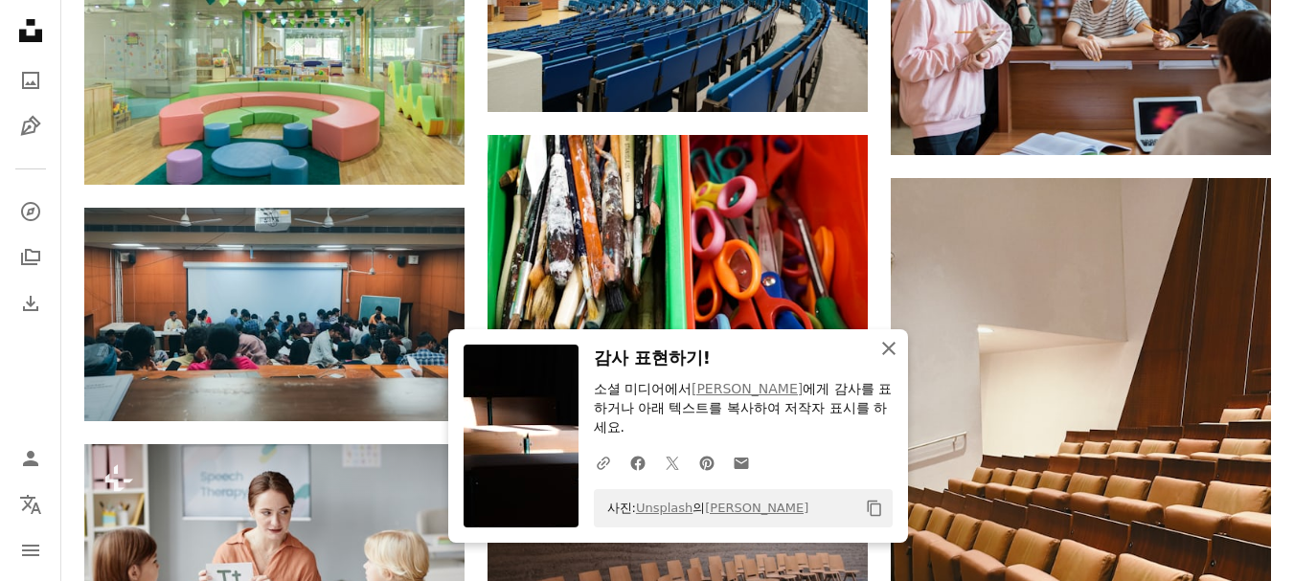
click at [889, 344] on icon "An X shape" at bounding box center [888, 348] width 23 height 23
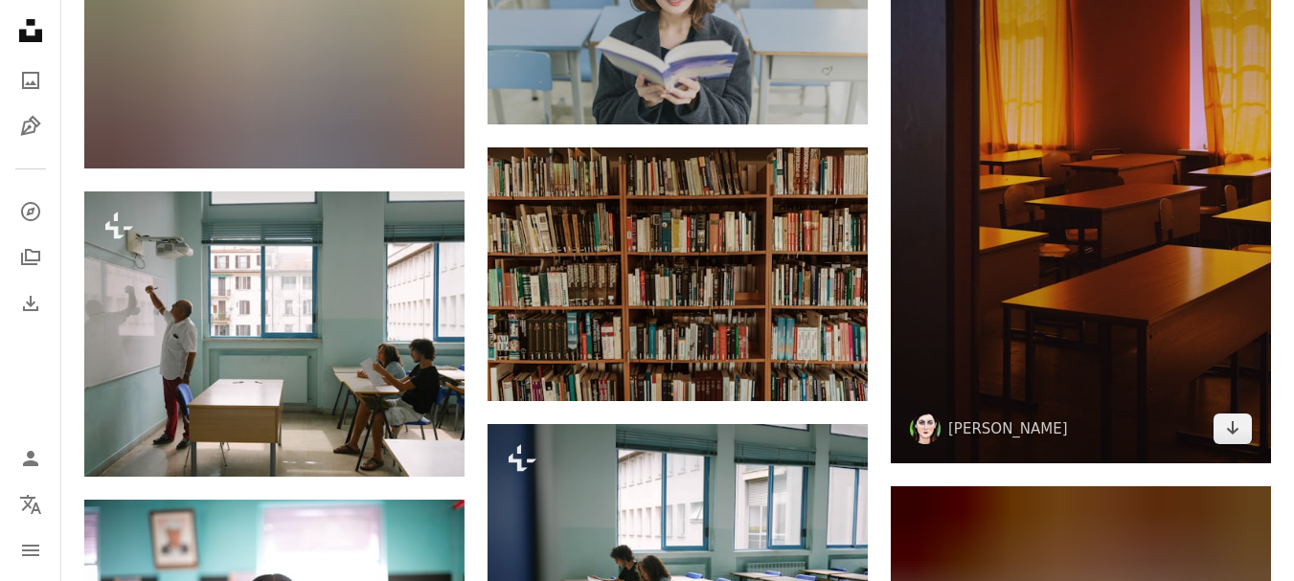
scroll to position [30451, 0]
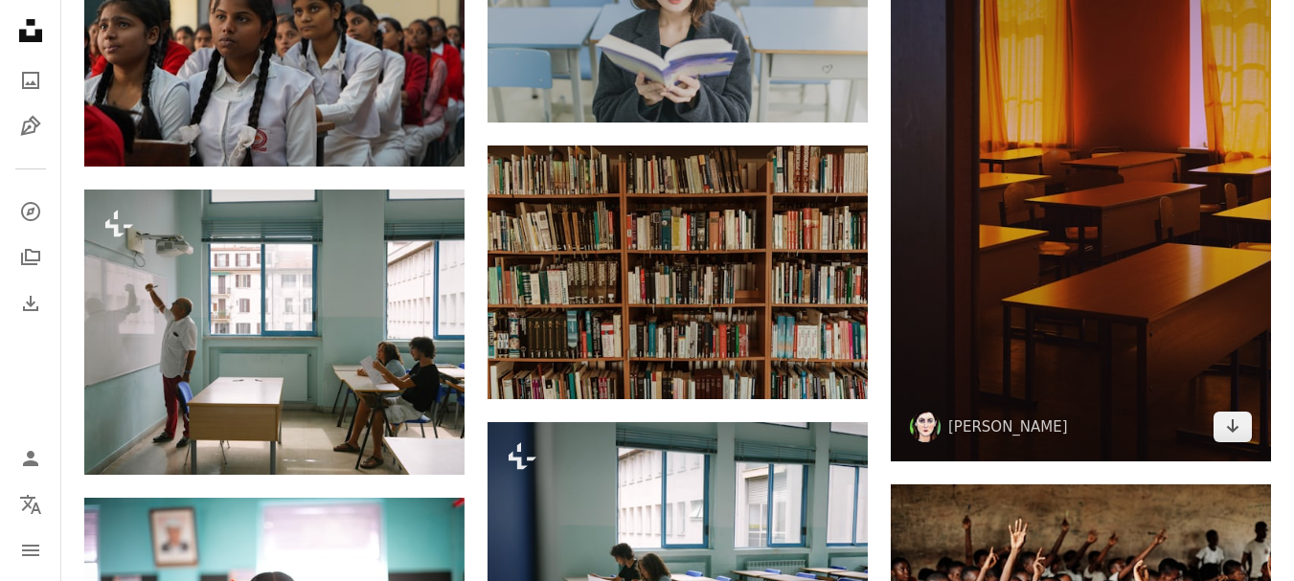
click at [1111, 277] on img at bounding box center [1081, 177] width 380 height 571
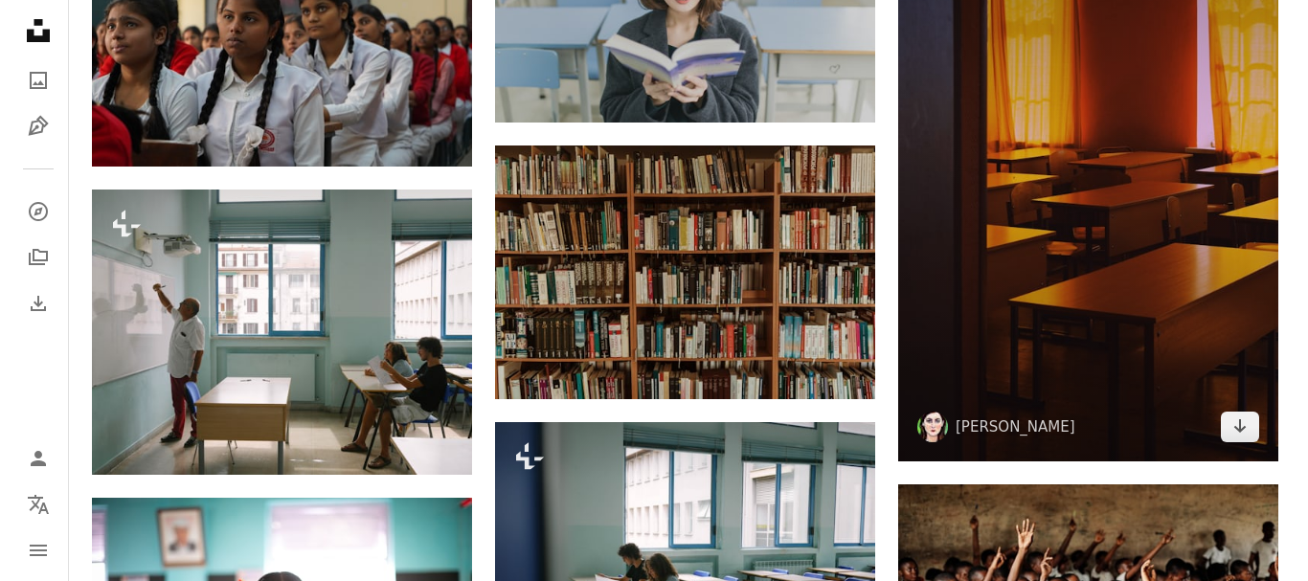
scroll to position [30547, 0]
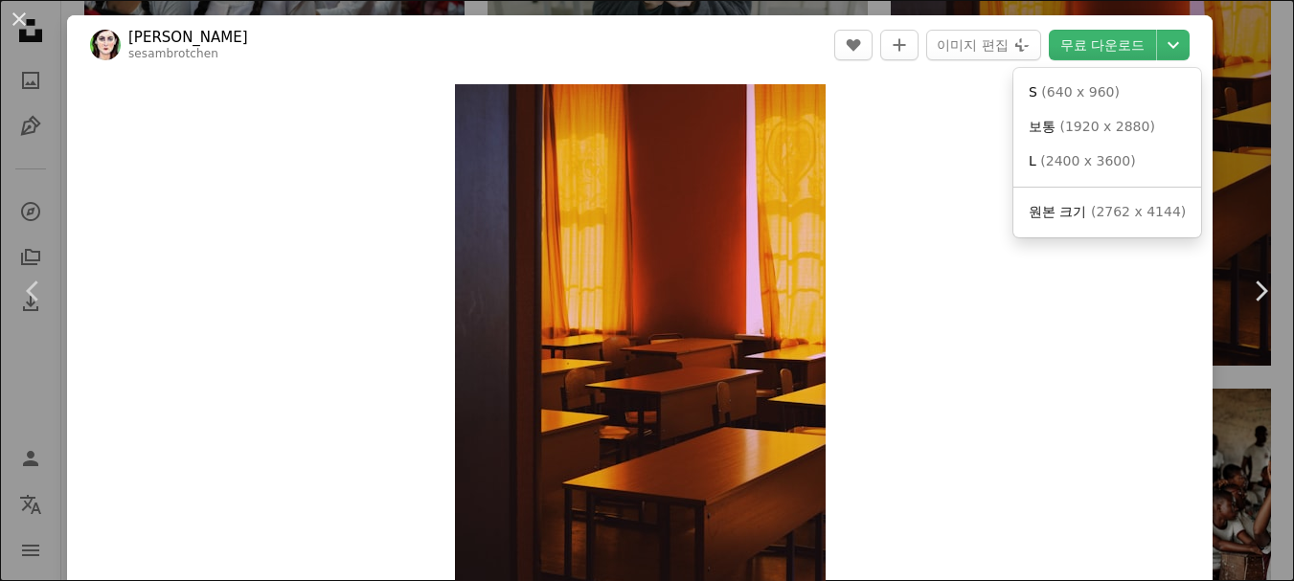
click at [1071, 219] on span "원본 크기" at bounding box center [1056, 211] width 57 height 15
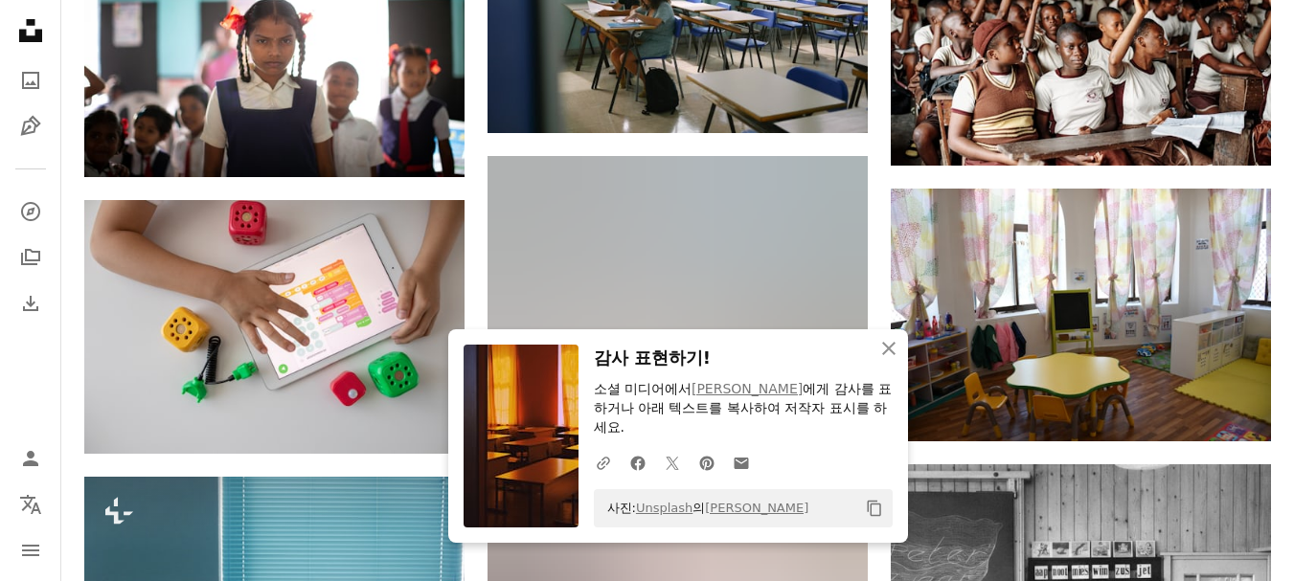
scroll to position [31025, 0]
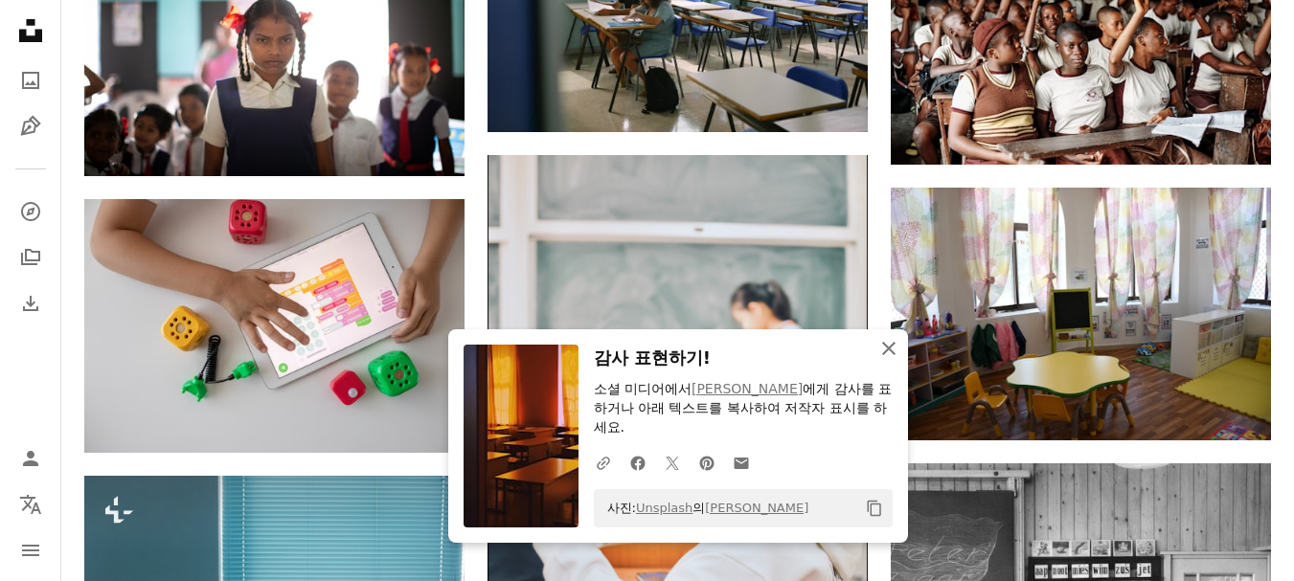
click at [892, 350] on icon "button" at bounding box center [888, 348] width 13 height 13
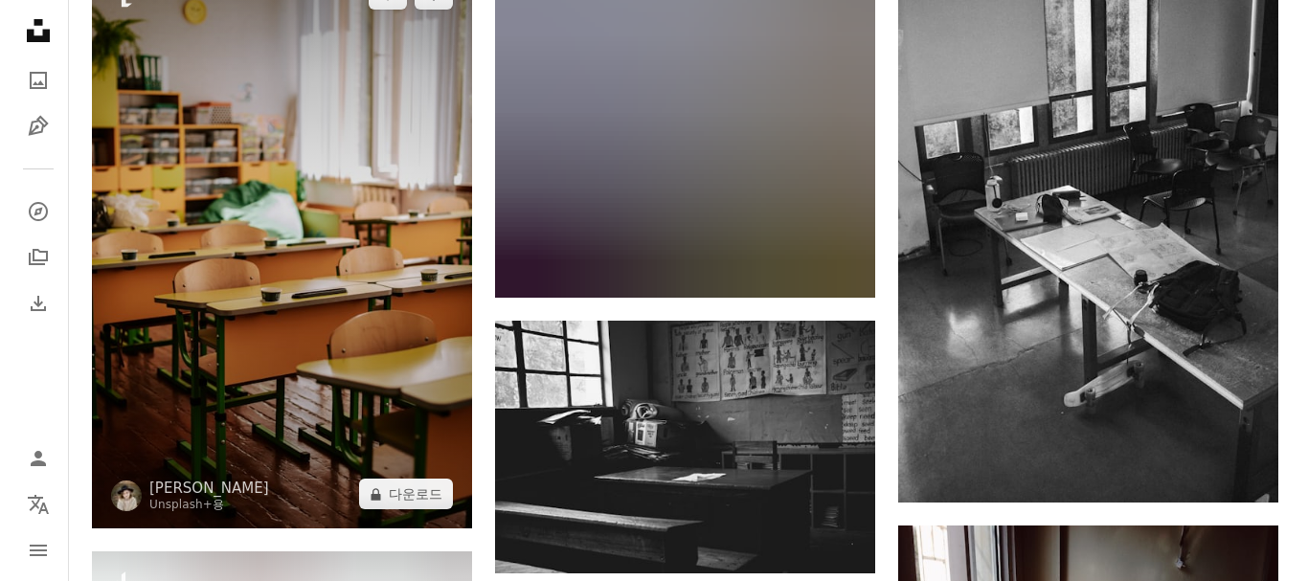
scroll to position [34951, 0]
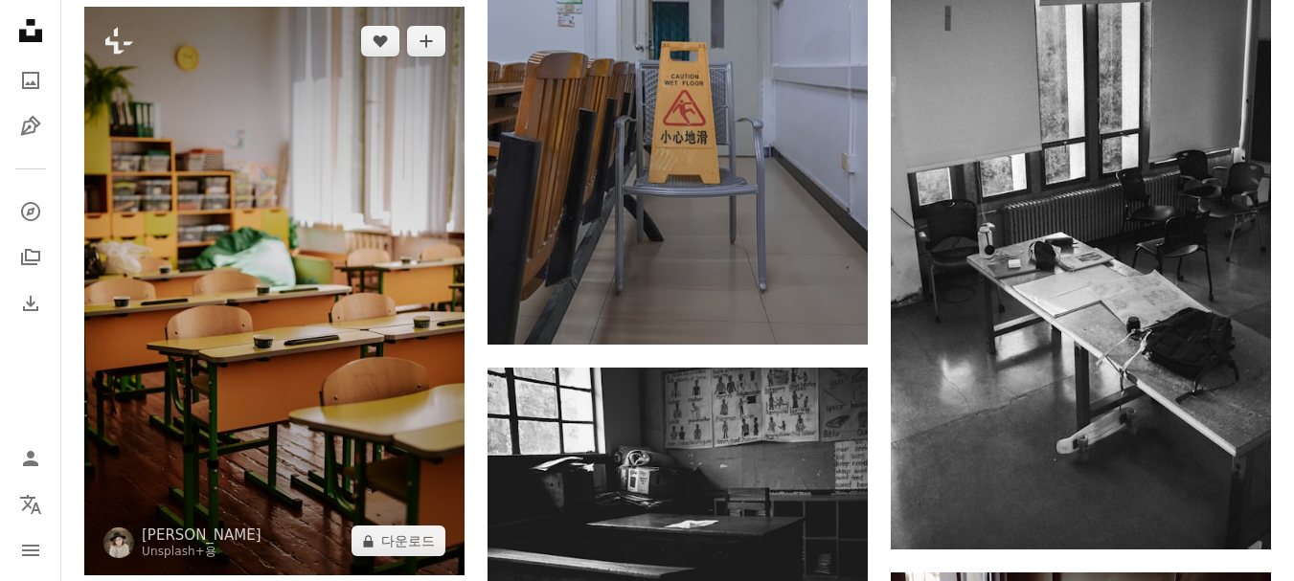
click at [342, 276] on img at bounding box center [274, 292] width 380 height 570
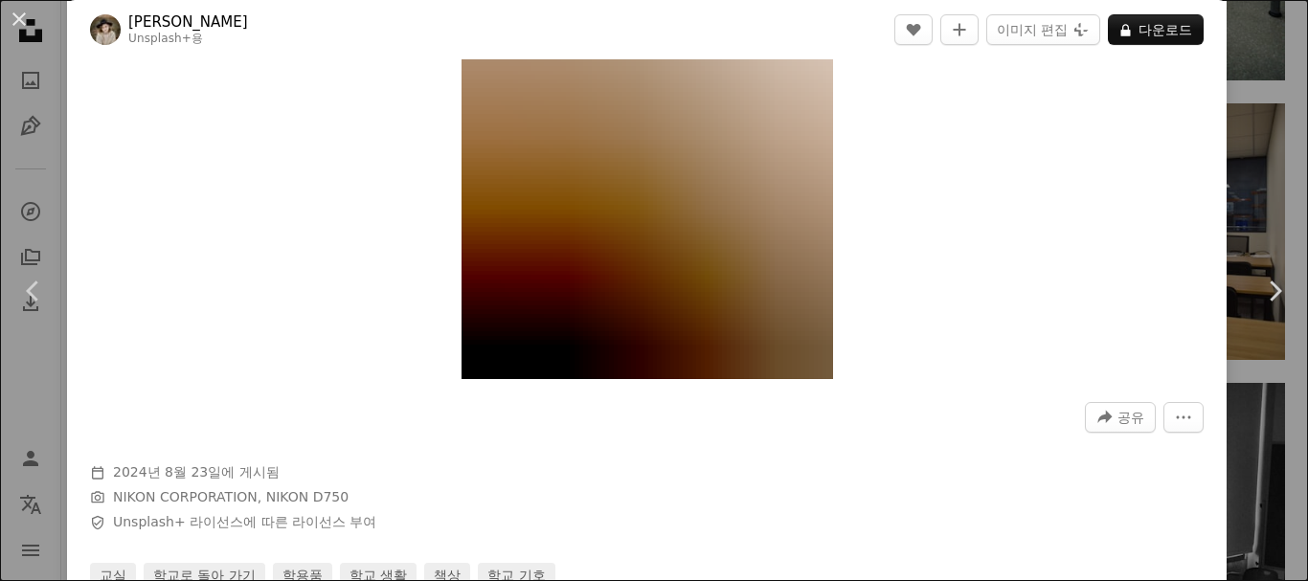
scroll to position [287, 0]
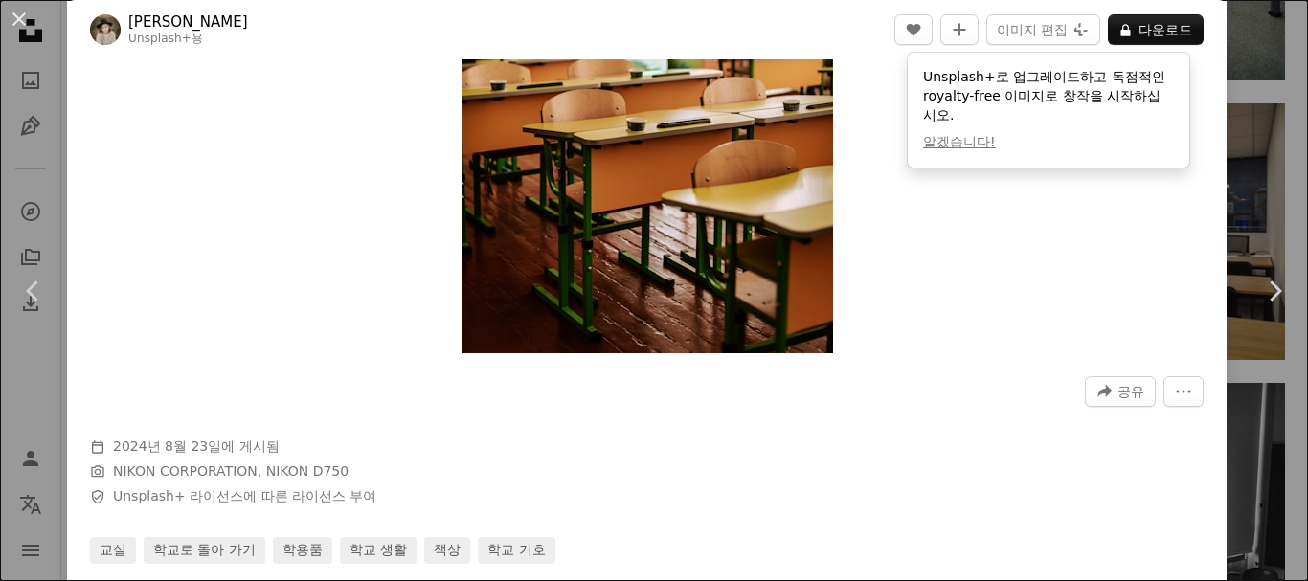
click at [616, 214] on img "이 이미지 확대" at bounding box center [648, 75] width 372 height 556
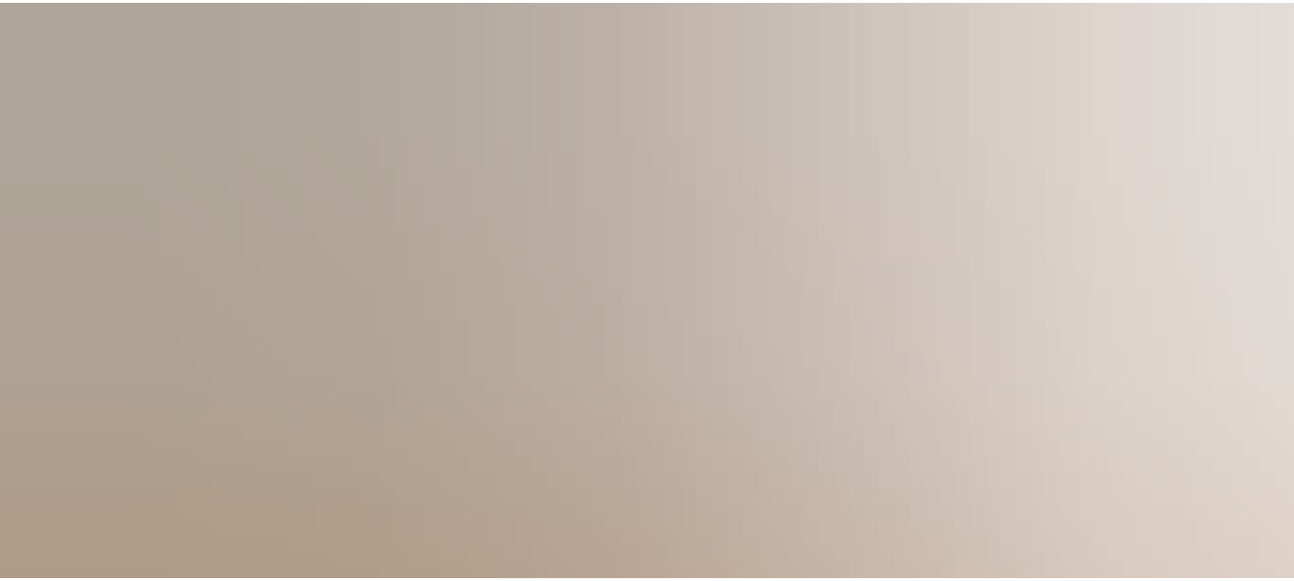
scroll to position [669, 0]
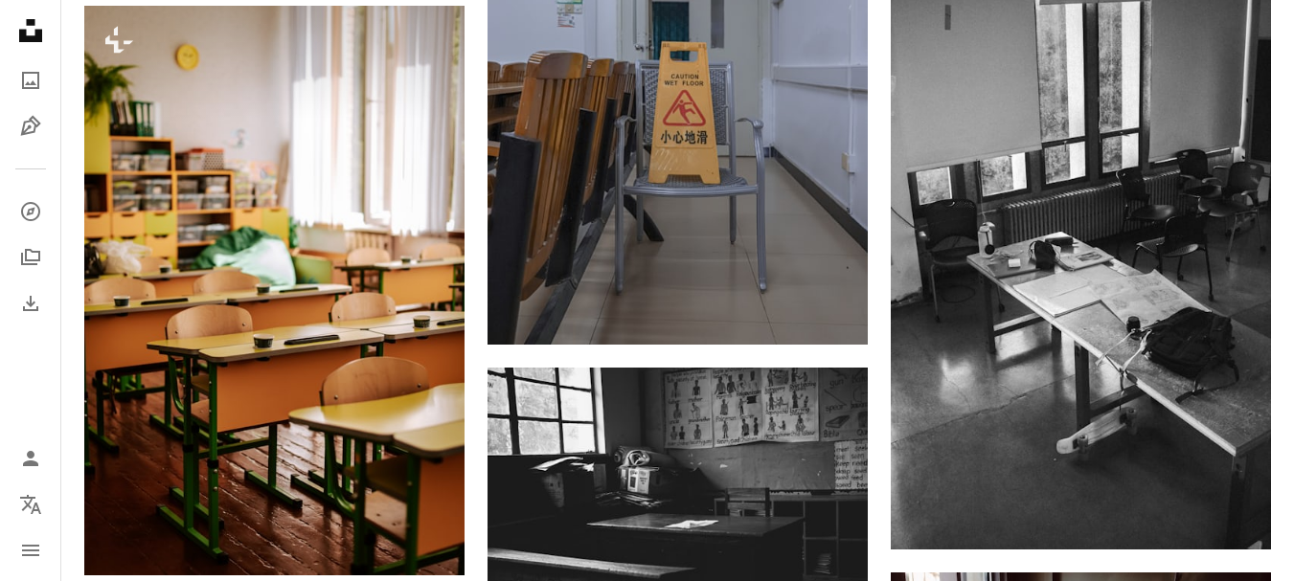
drag, startPoint x: 616, startPoint y: 214, endPoint x: 0, endPoint y: 369, distance: 635.0
click at [0, 369] on nav "Unsplash logo Unsplash 홈 A photo Pen Tool A compass A stack of folders Download…" at bounding box center [30, 290] width 61 height 581
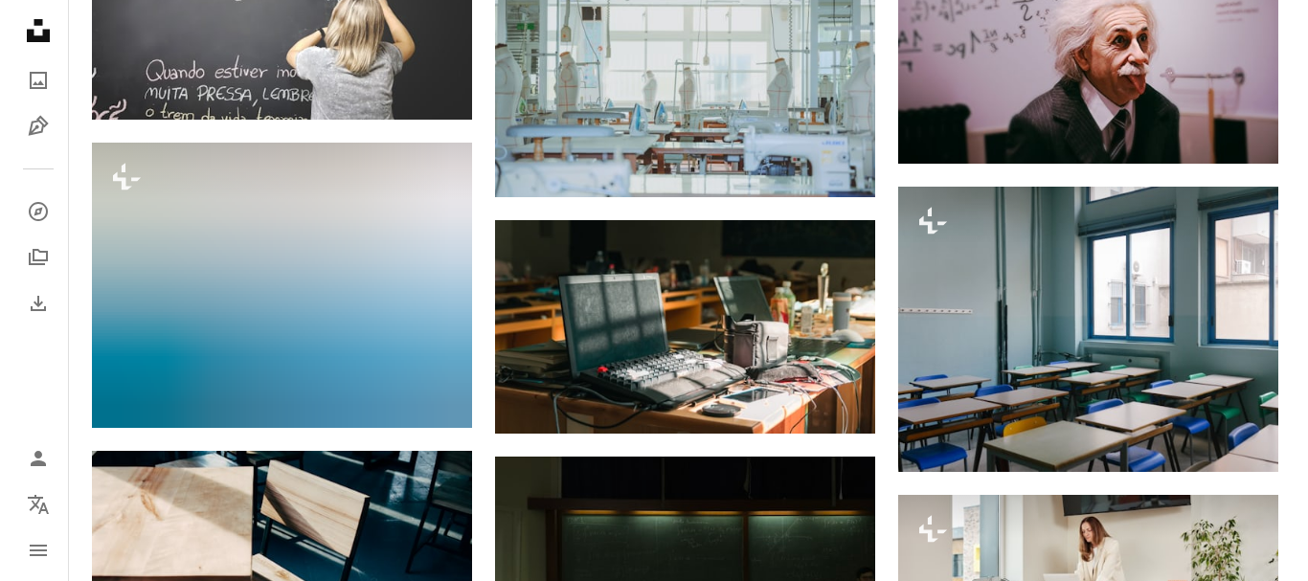
scroll to position [36579, 0]
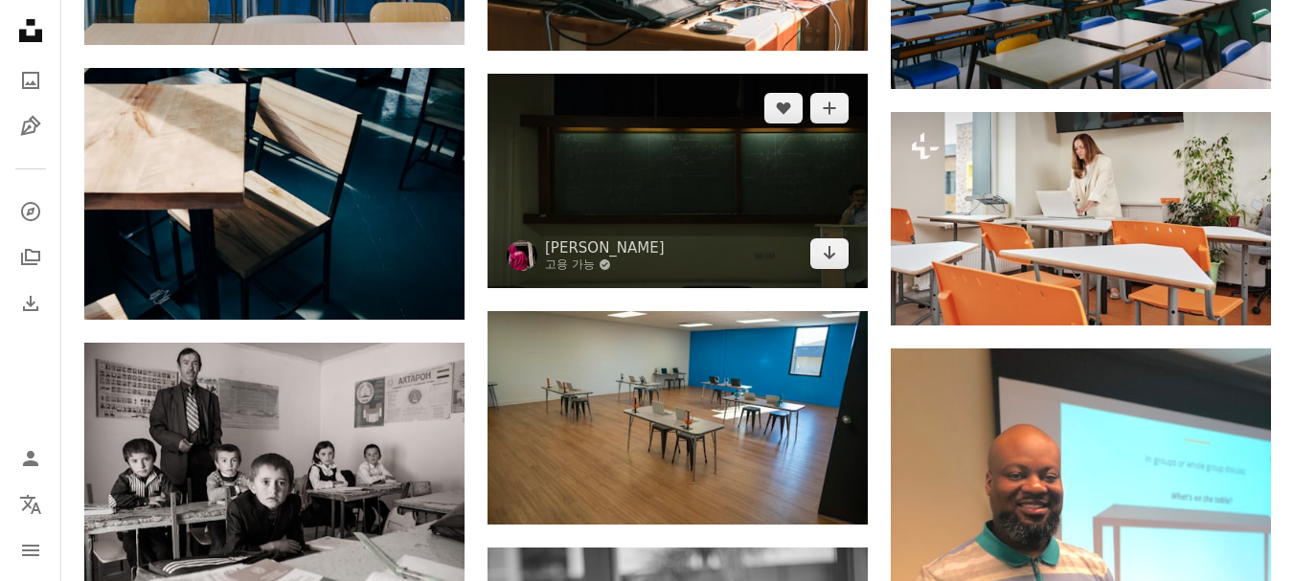
click at [699, 222] on img at bounding box center [677, 181] width 380 height 214
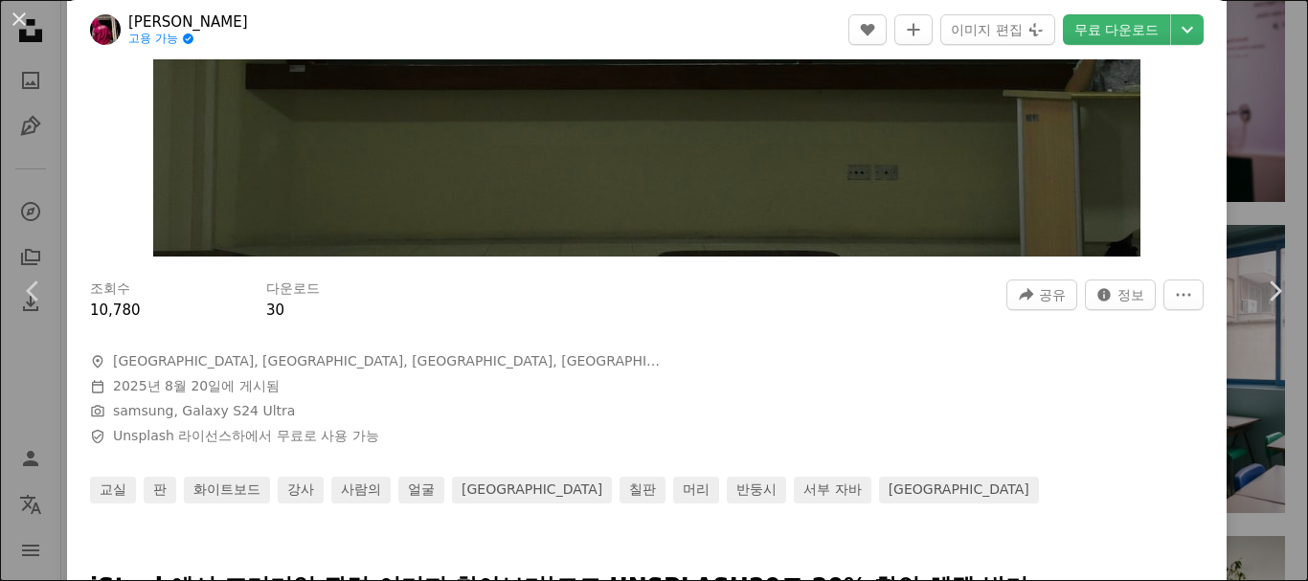
scroll to position [96, 0]
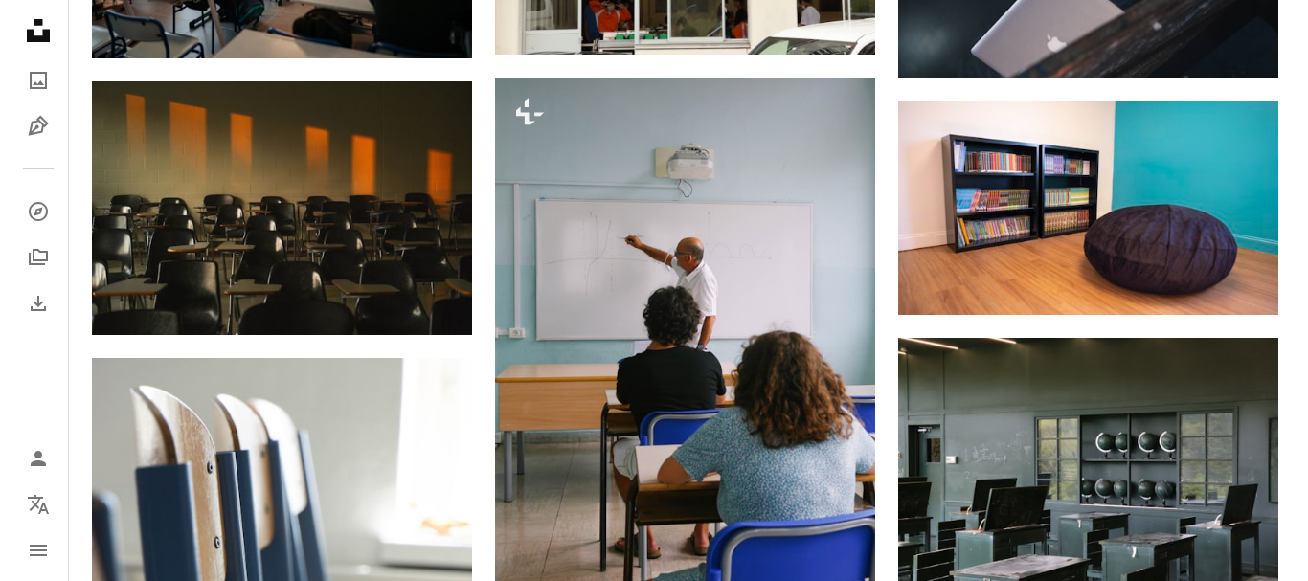
scroll to position [39548, 0]
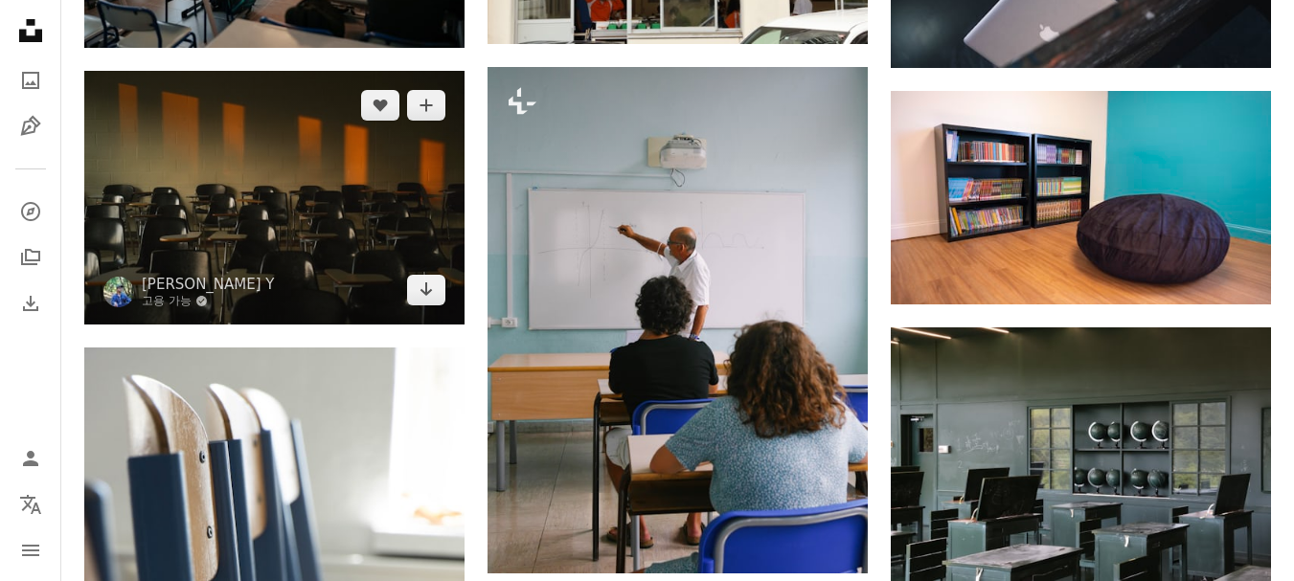
click at [407, 237] on img at bounding box center [274, 197] width 380 height 253
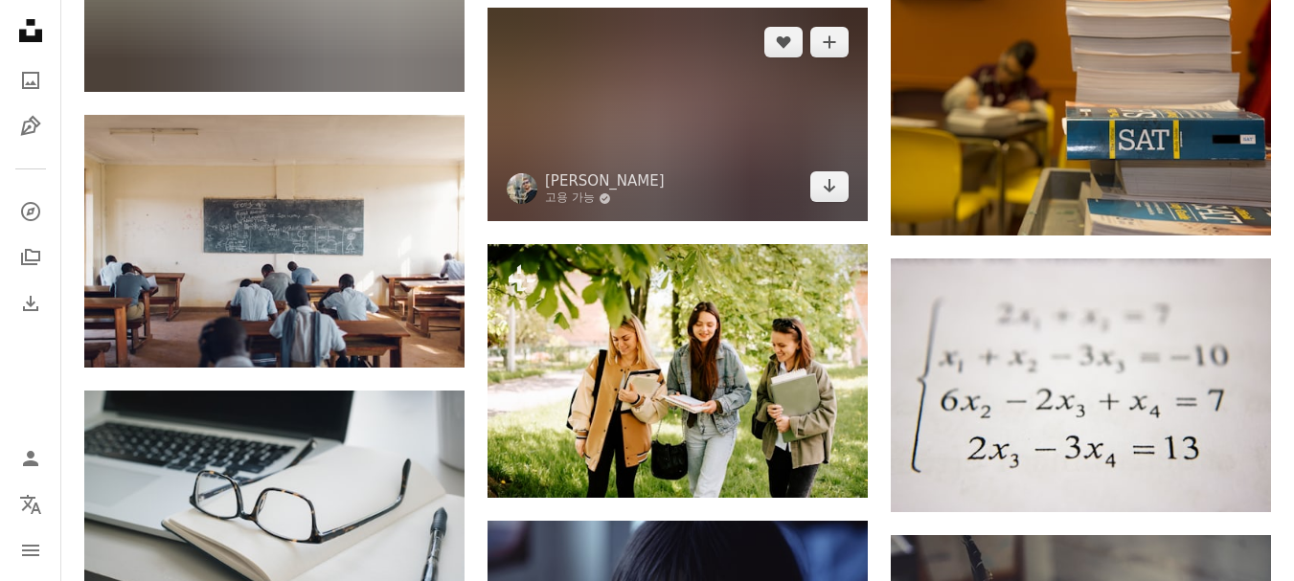
scroll to position [44176, 0]
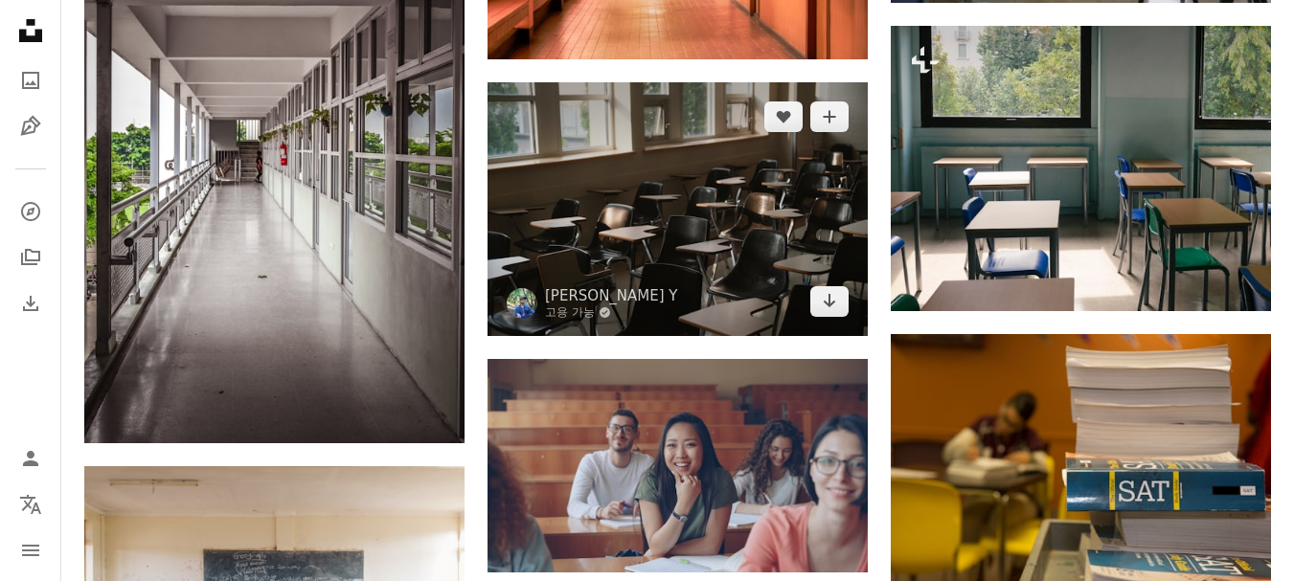
click at [670, 245] on img at bounding box center [677, 208] width 380 height 253
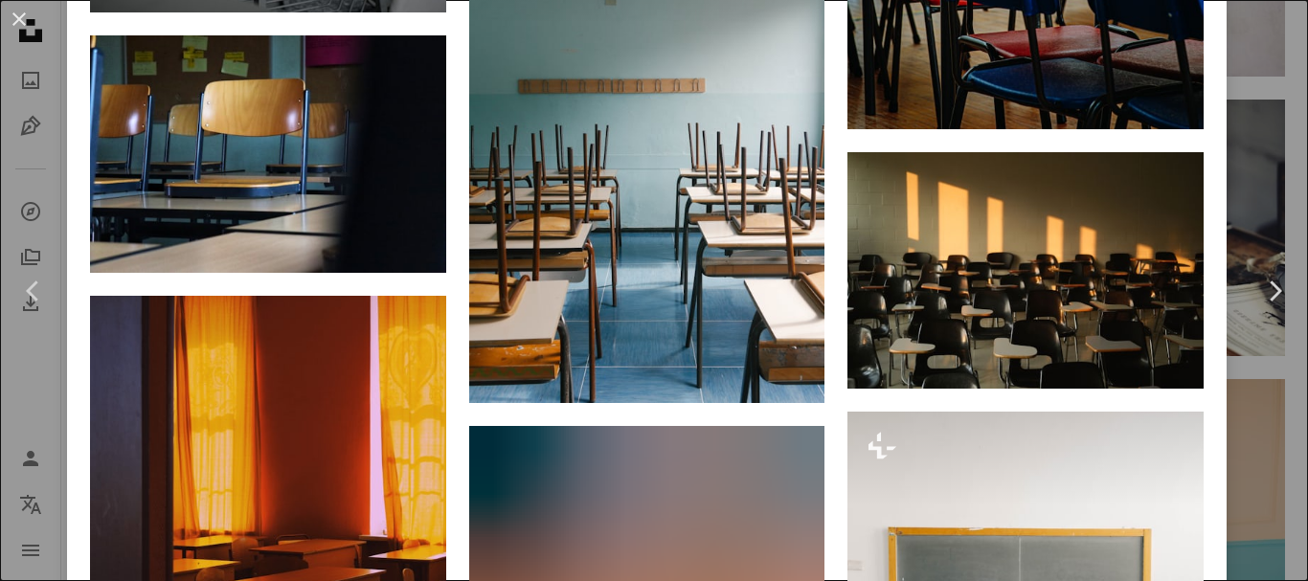
scroll to position [4405, 0]
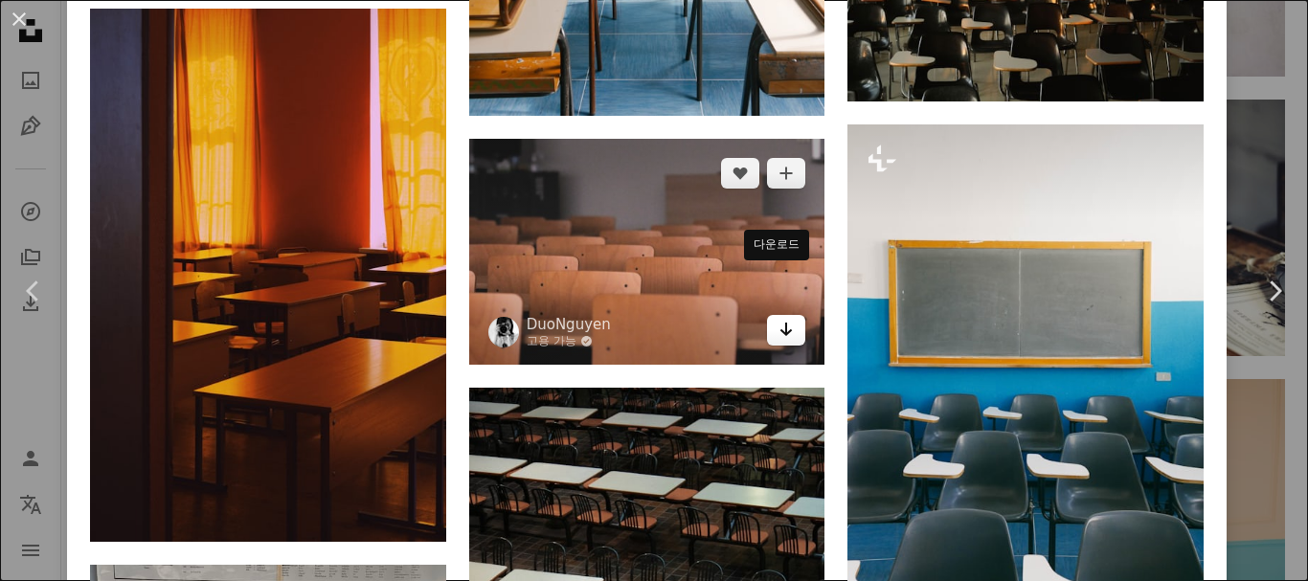
click at [780, 323] on icon "다운로드" at bounding box center [786, 329] width 12 height 13
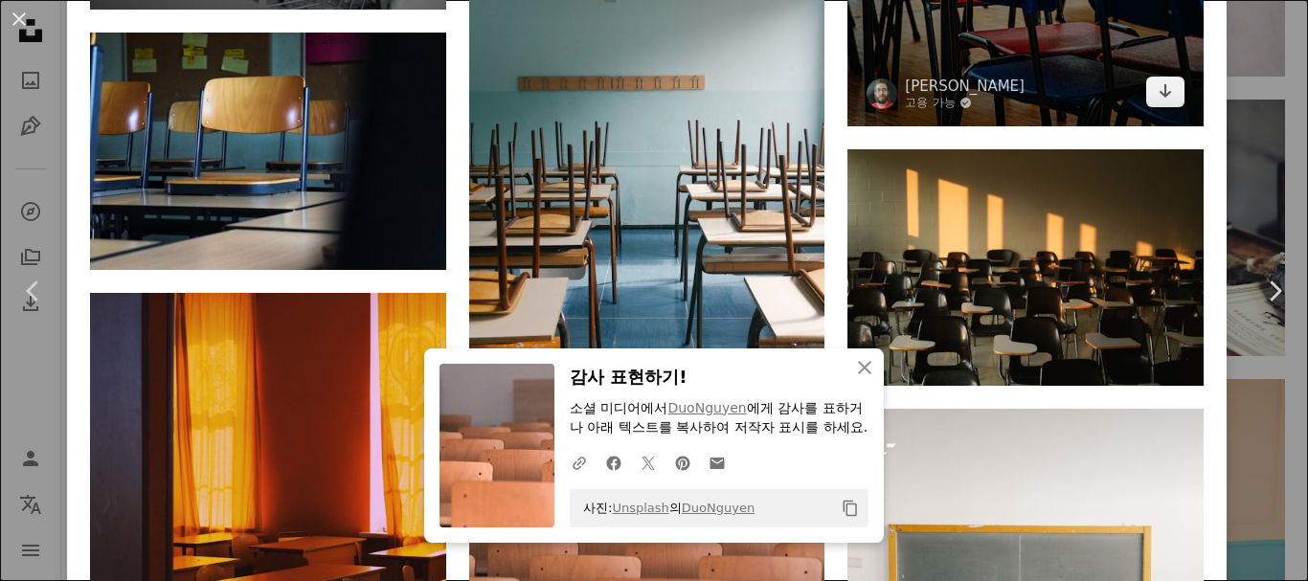
scroll to position [4501, 0]
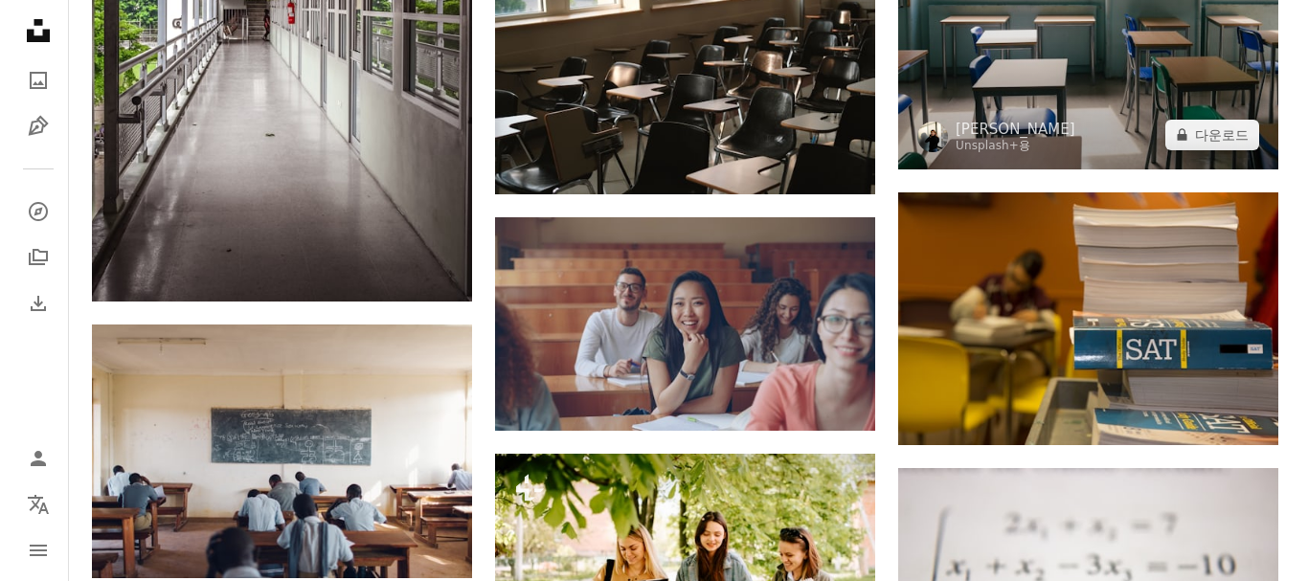
scroll to position [44336, 0]
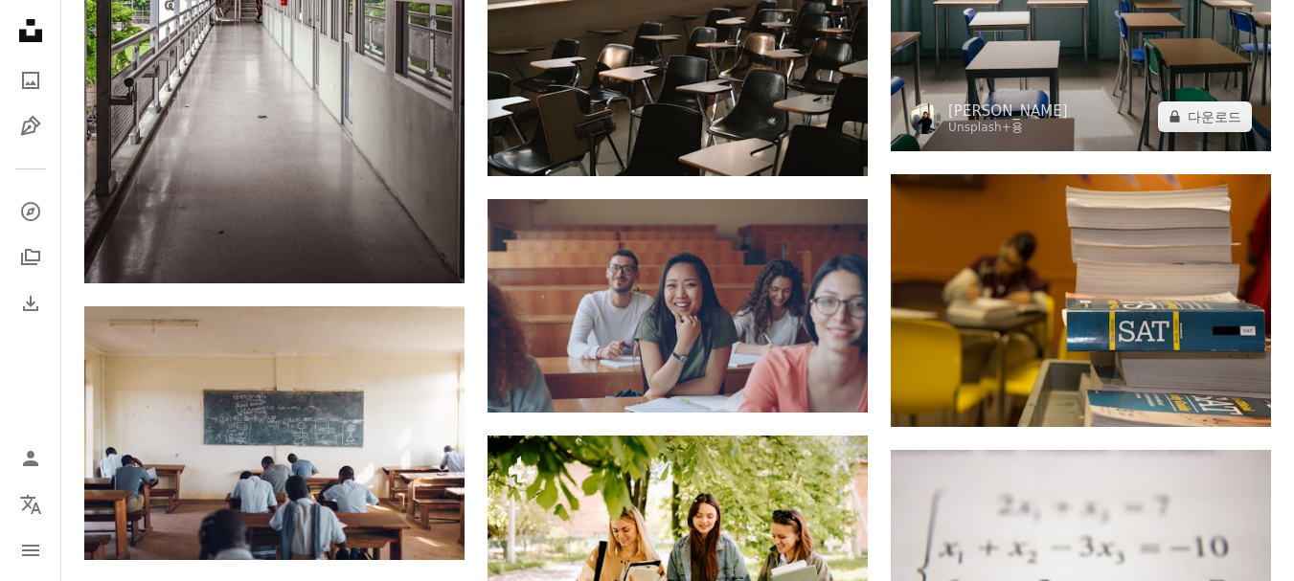
click at [985, 78] on img at bounding box center [1081, 8] width 380 height 285
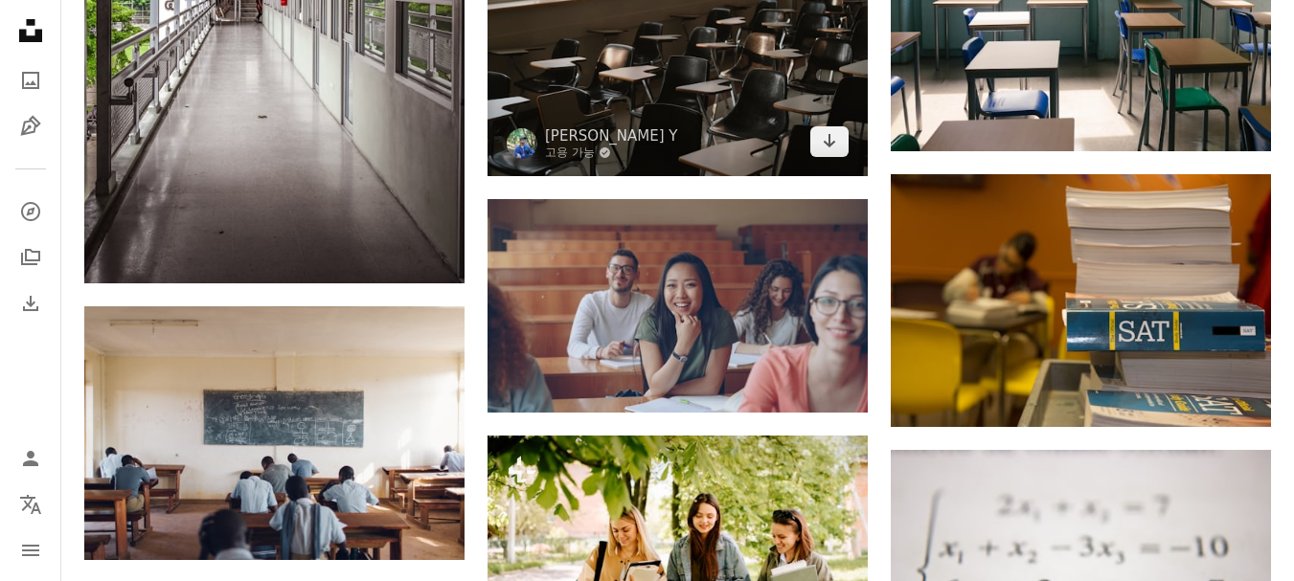
click at [786, 101] on img at bounding box center [677, 48] width 380 height 253
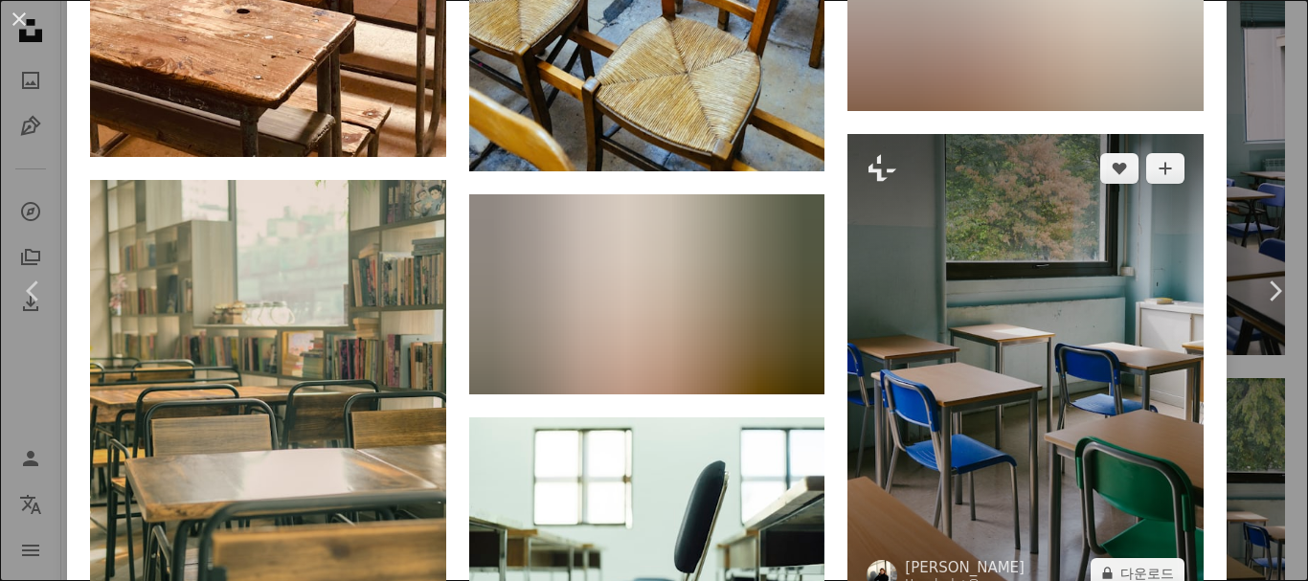
scroll to position [7086, 0]
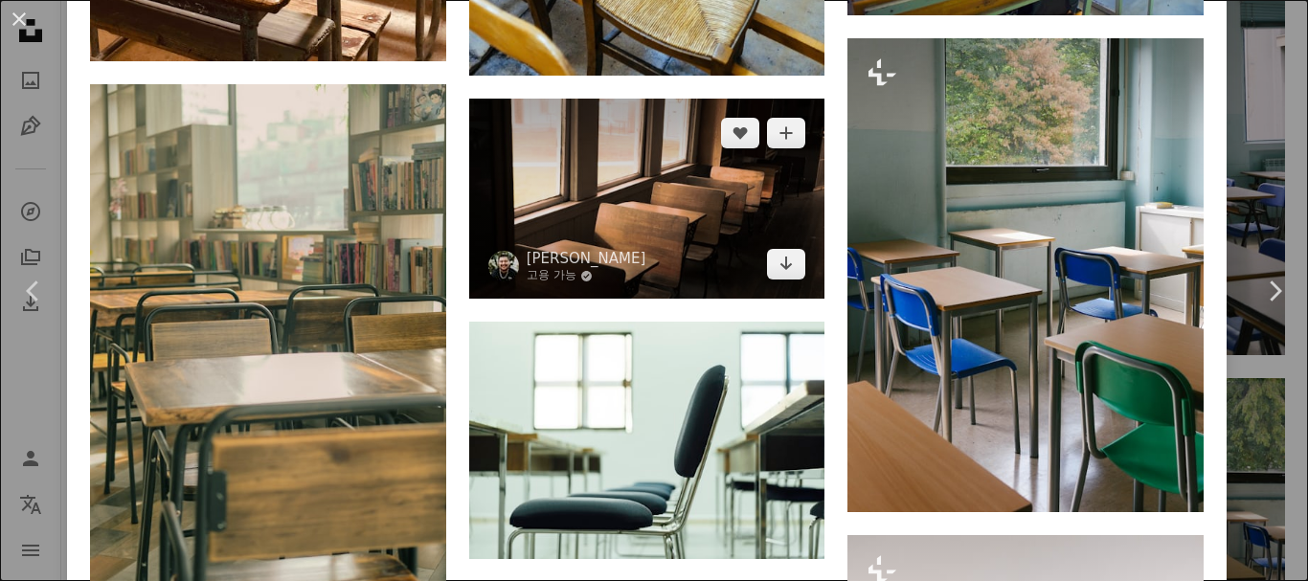
click at [750, 127] on img at bounding box center [647, 199] width 356 height 200
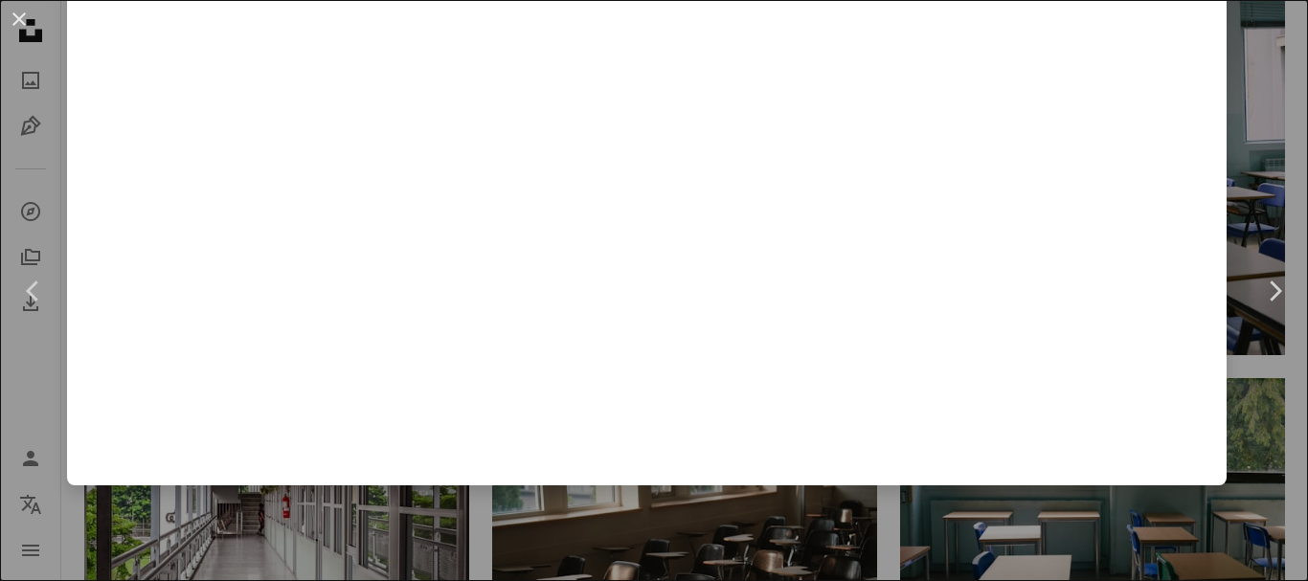
scroll to position [872, 0]
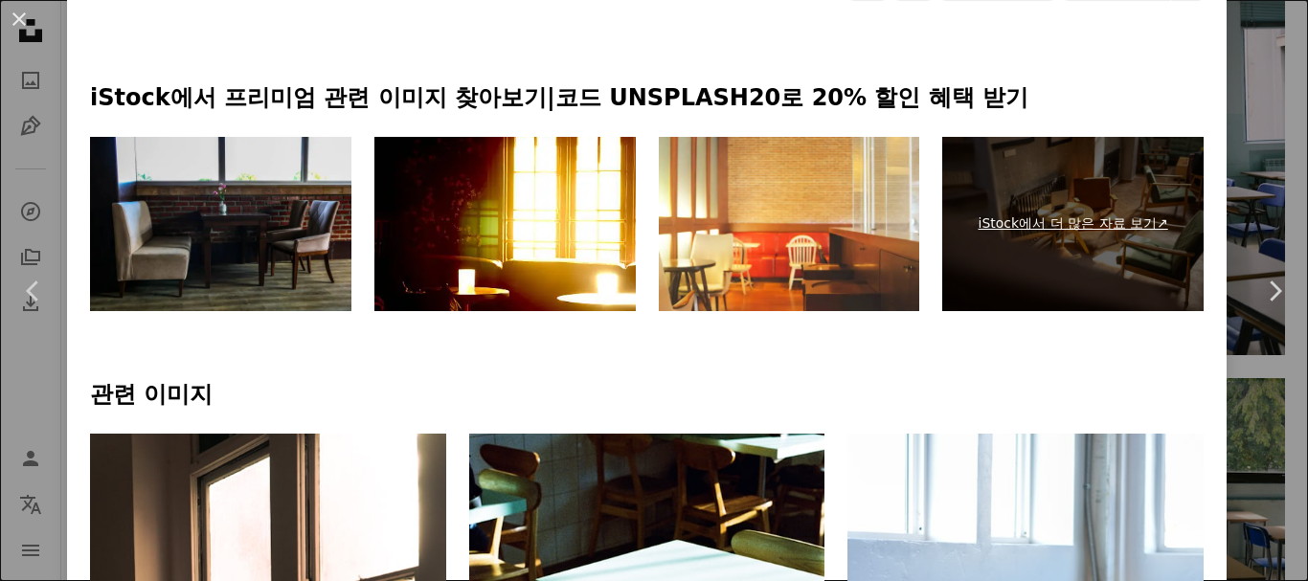
click at [1169, 41] on div at bounding box center [647, 48] width 1160 height 69
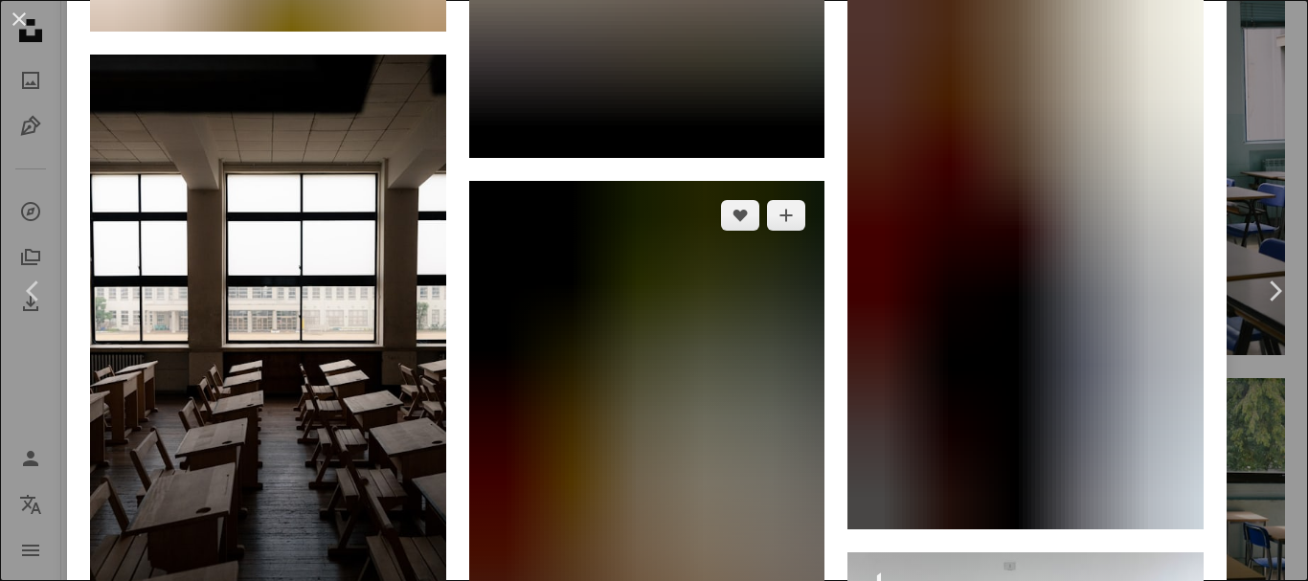
scroll to position [10180, 0]
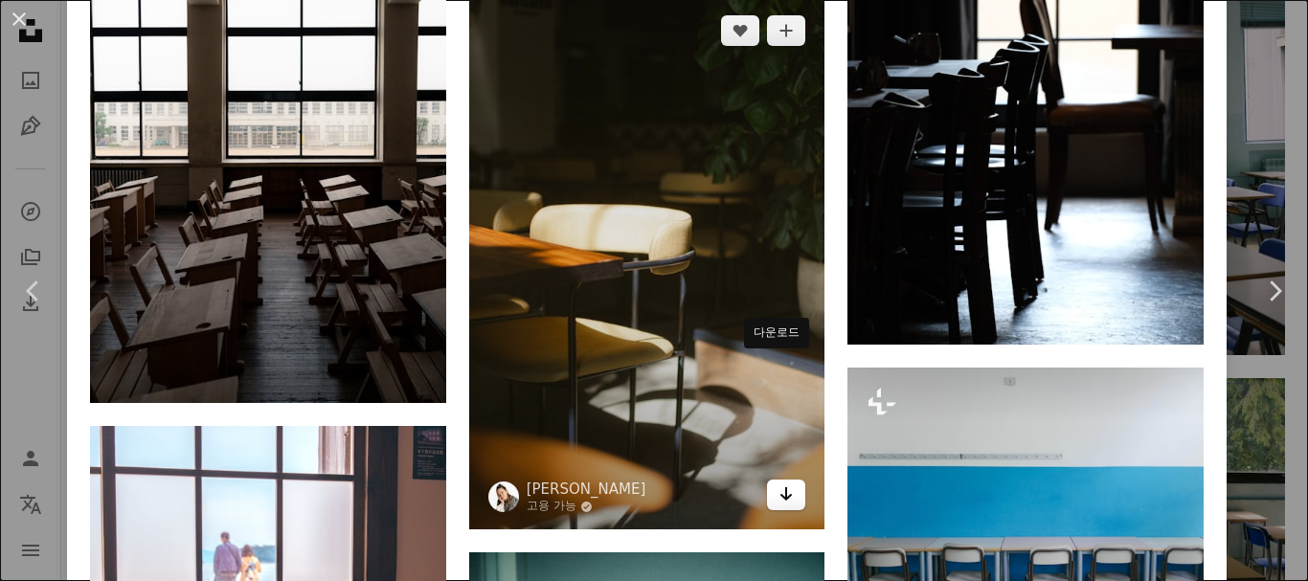
click at [780, 487] on icon "다운로드" at bounding box center [786, 493] width 12 height 13
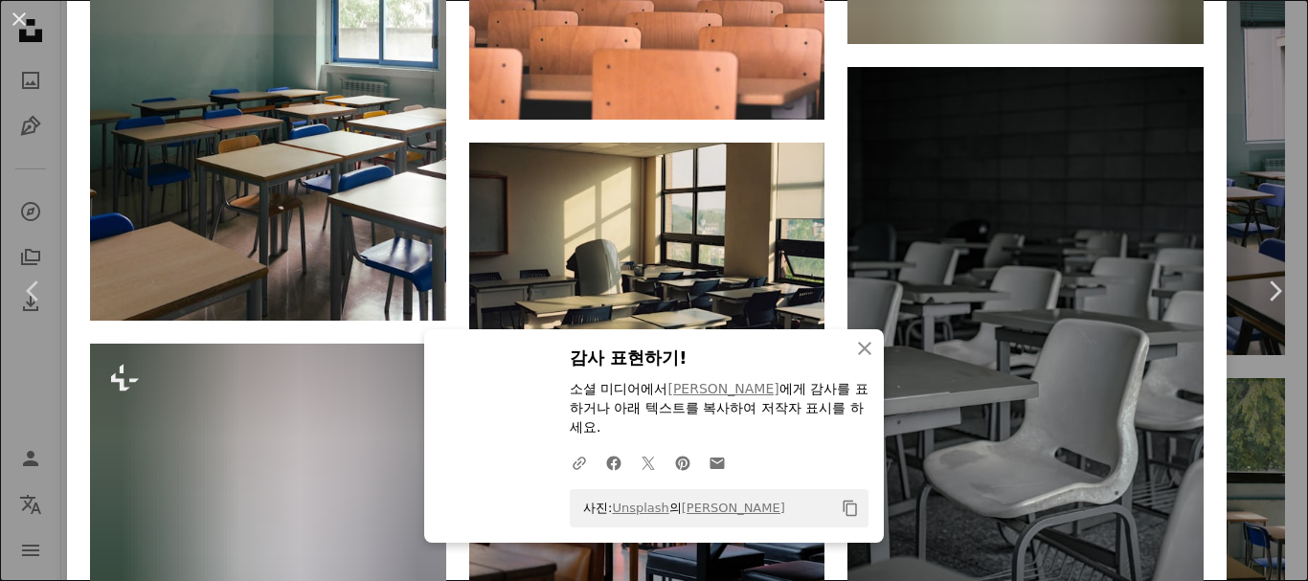
scroll to position [13148, 0]
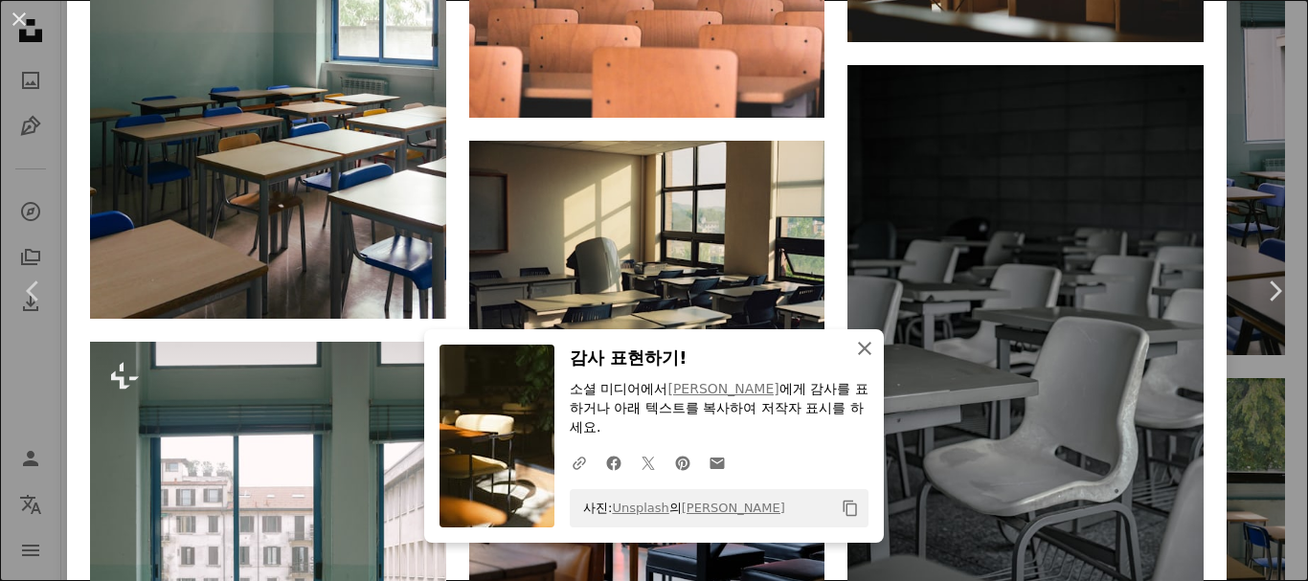
click at [853, 349] on icon "An X shape" at bounding box center [864, 348] width 23 height 23
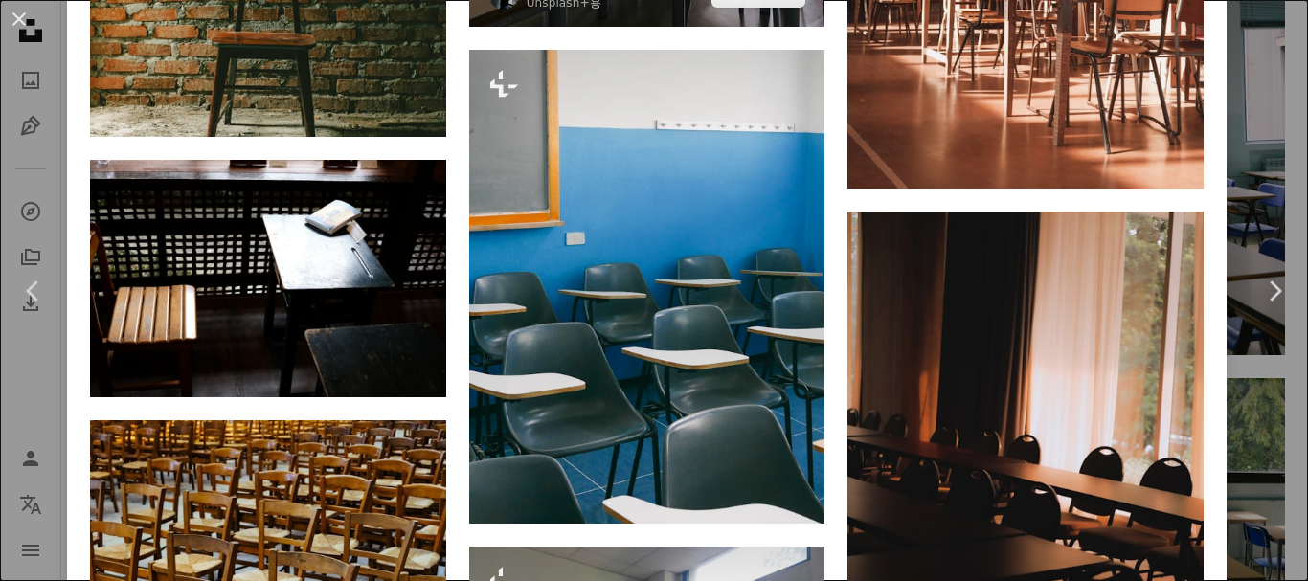
scroll to position [15463, 0]
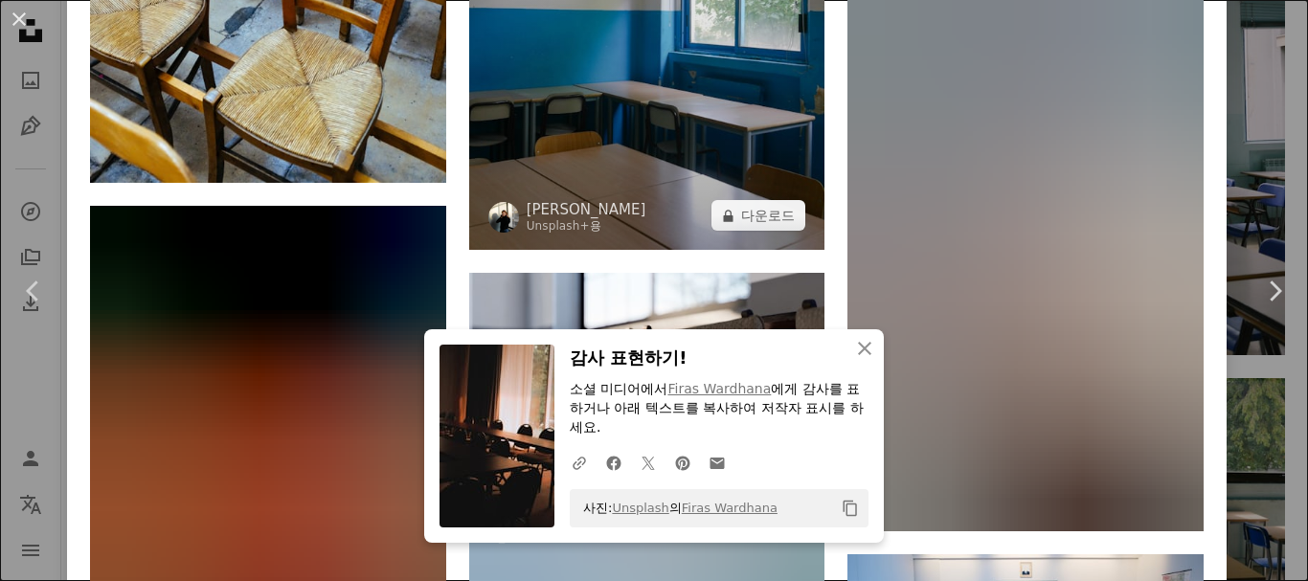
scroll to position [16229, 0]
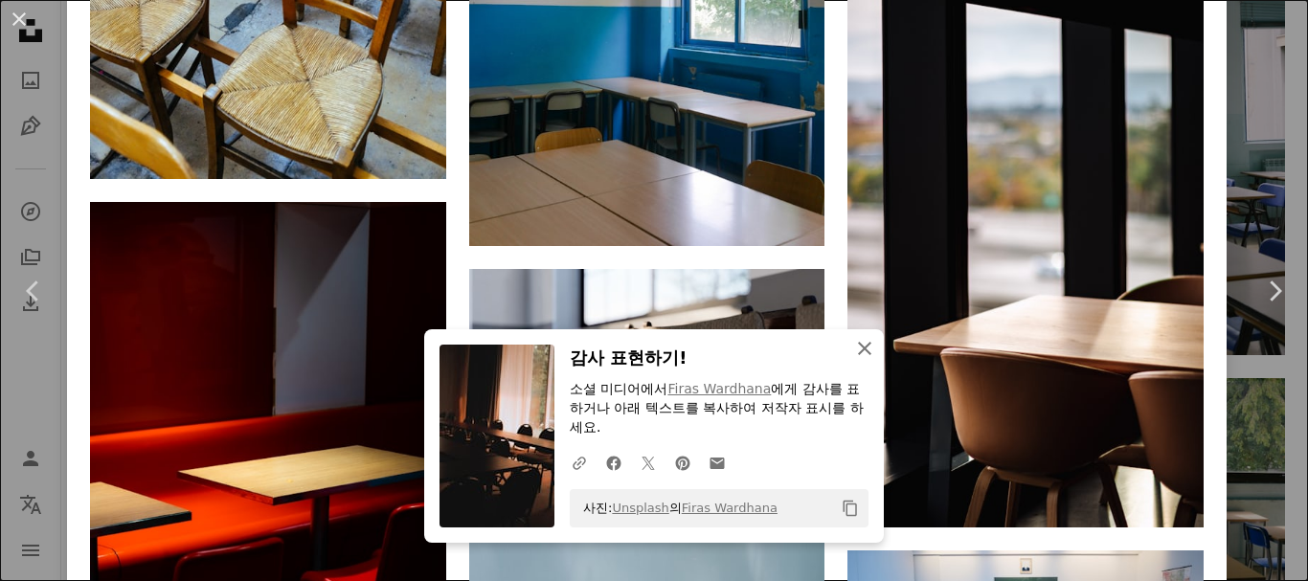
click at [854, 354] on icon "An X shape" at bounding box center [864, 348] width 23 height 23
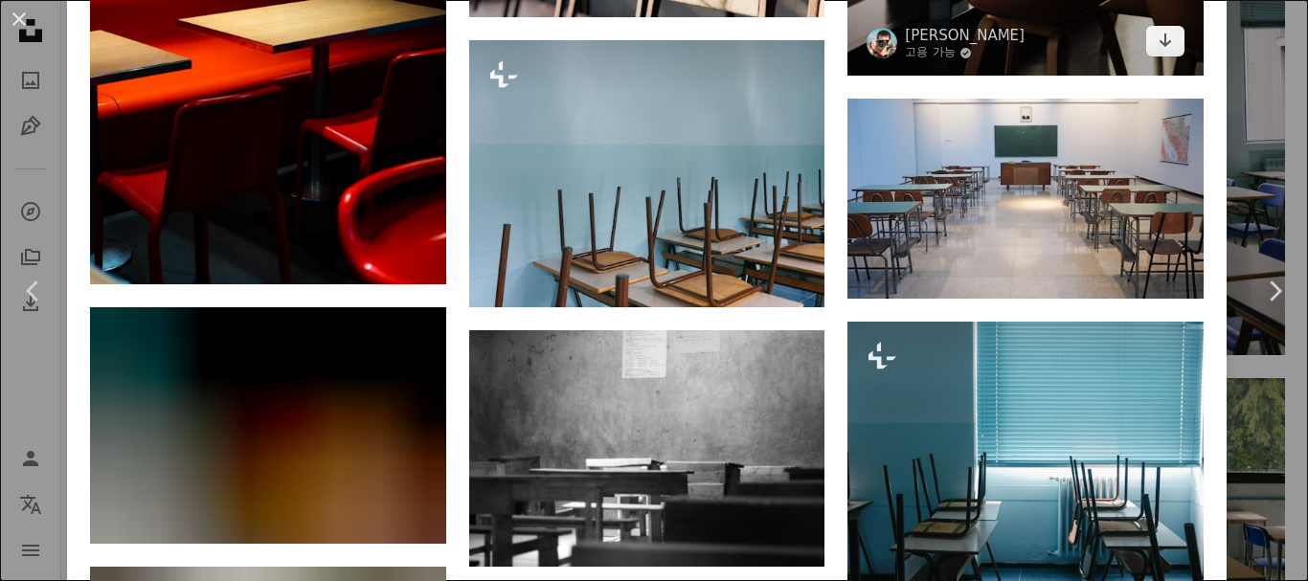
scroll to position [16708, 0]
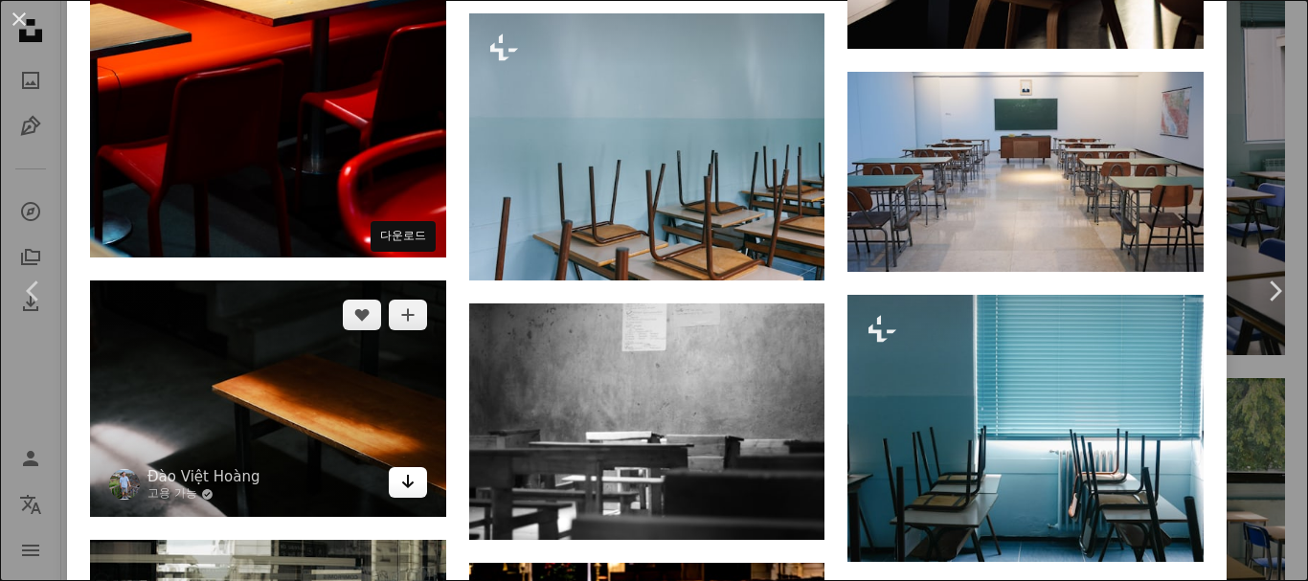
click at [403, 470] on icon "Arrow pointing down" at bounding box center [407, 481] width 15 height 23
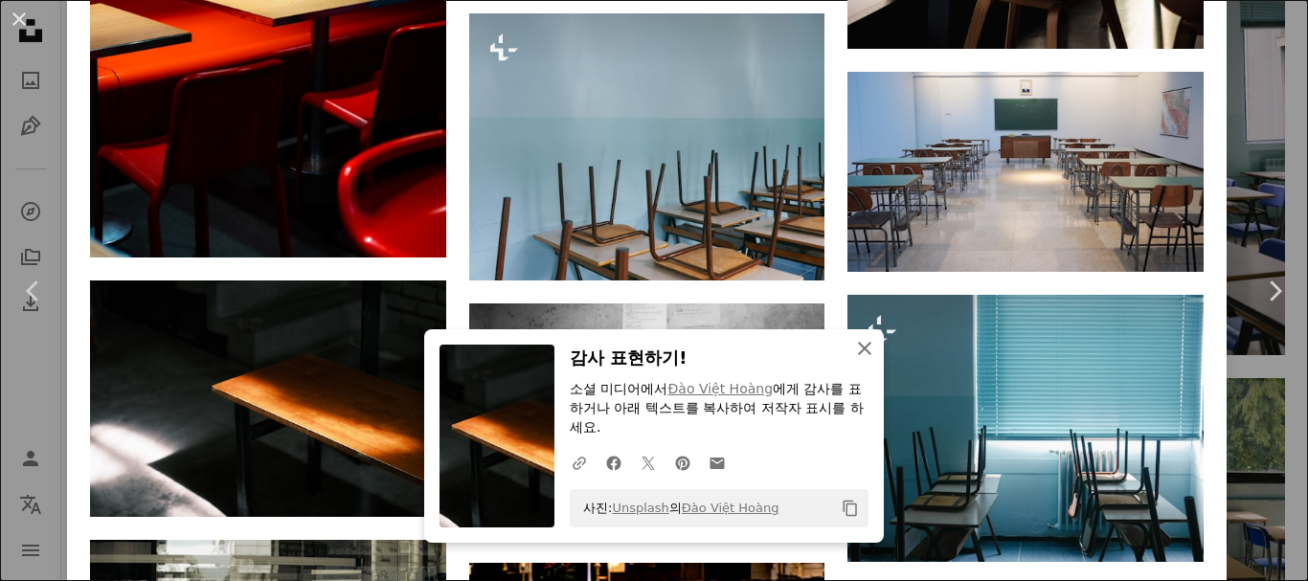
click at [853, 351] on icon "An X shape" at bounding box center [864, 348] width 23 height 23
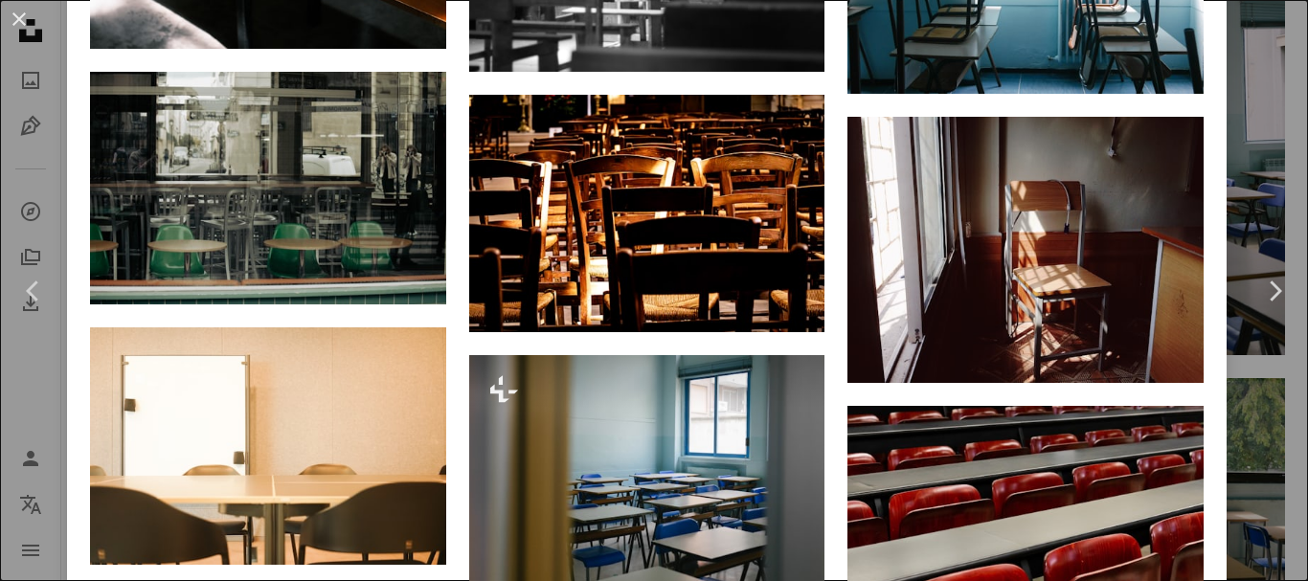
scroll to position [16123, 0]
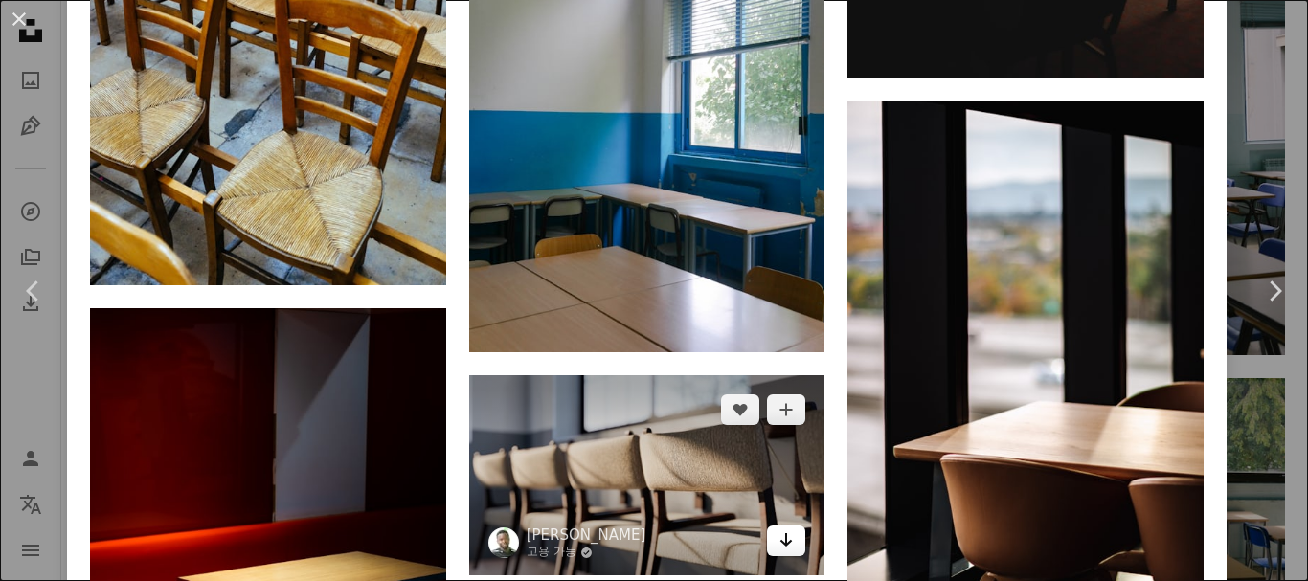
click at [779, 529] on icon "Arrow pointing down" at bounding box center [786, 540] width 15 height 23
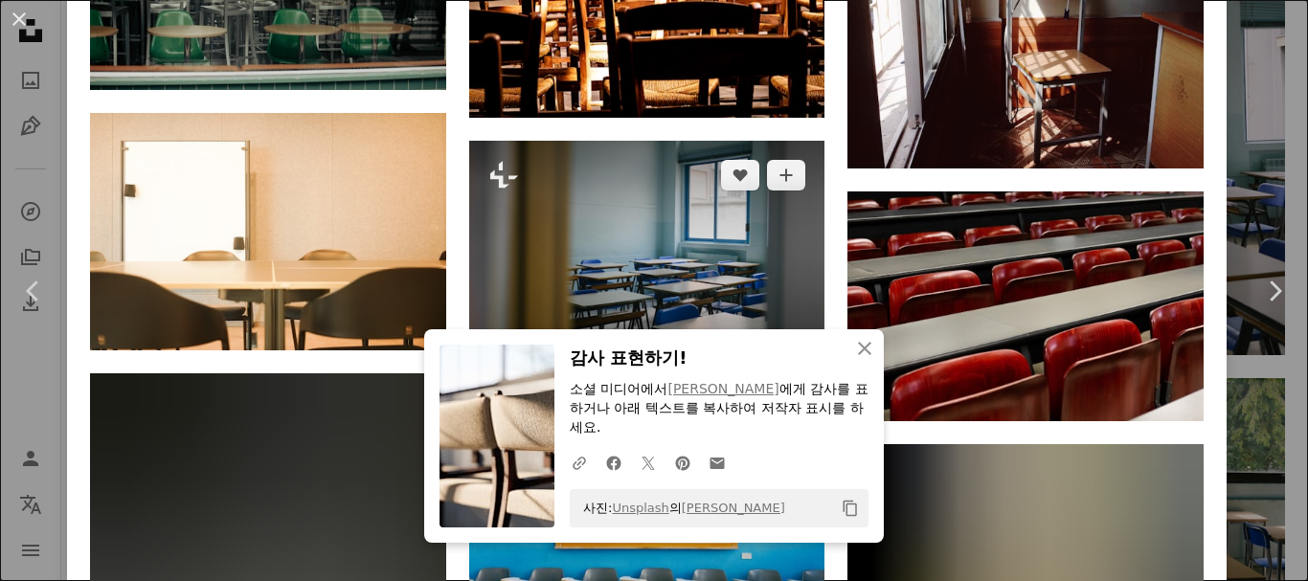
scroll to position [17559, 0]
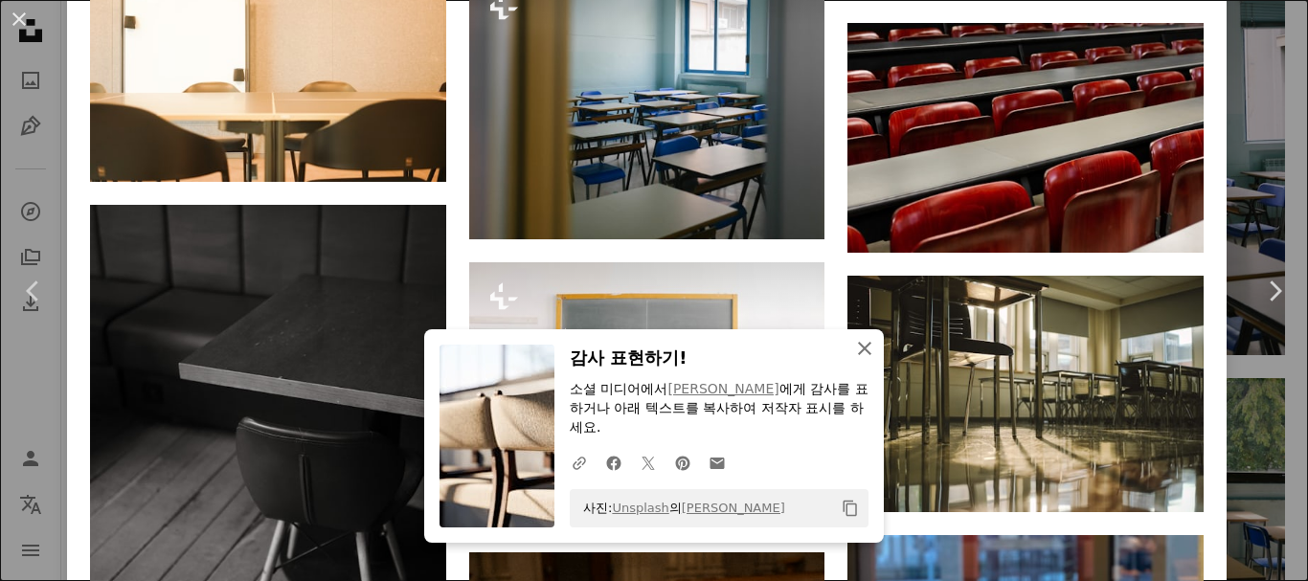
click at [864, 350] on icon "An X shape" at bounding box center [864, 348] width 23 height 23
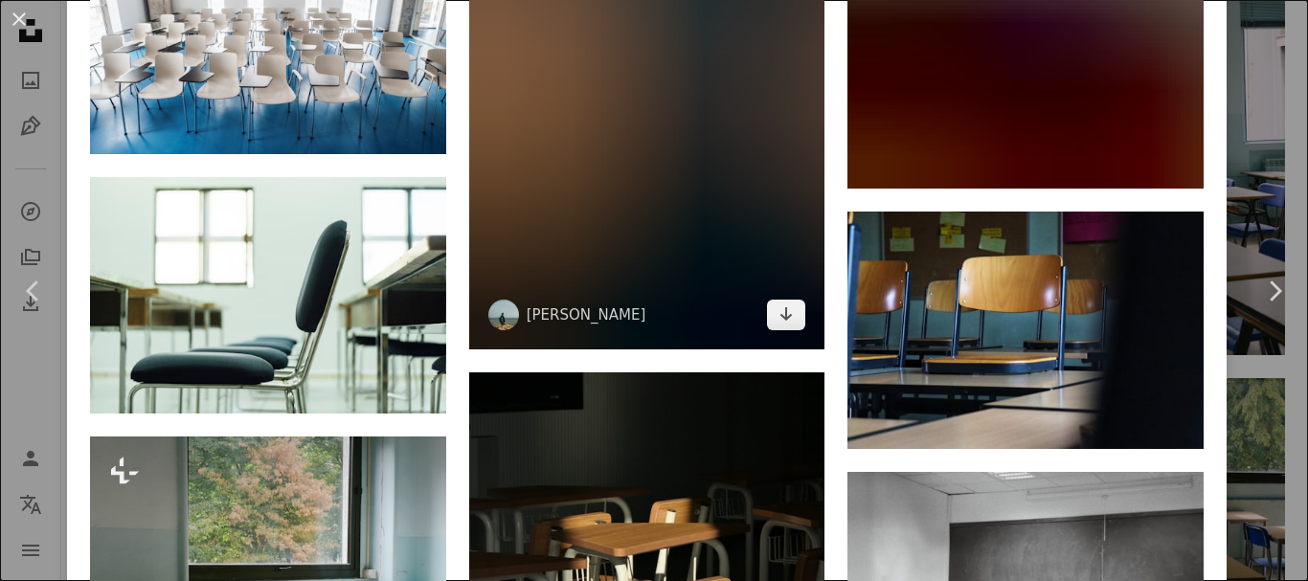
scroll to position [26329, 0]
